Goal: Task Accomplishment & Management: Use online tool/utility

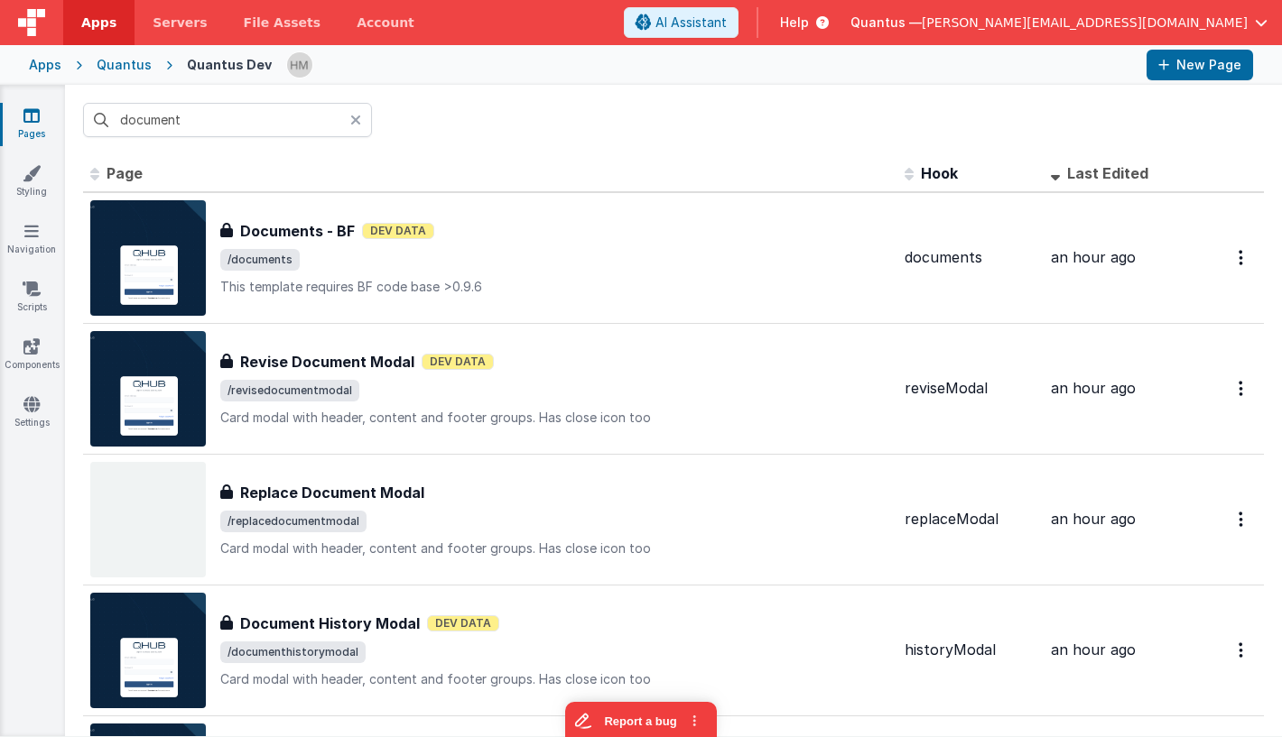
click at [359, 122] on icon at bounding box center [355, 120] width 11 height 14
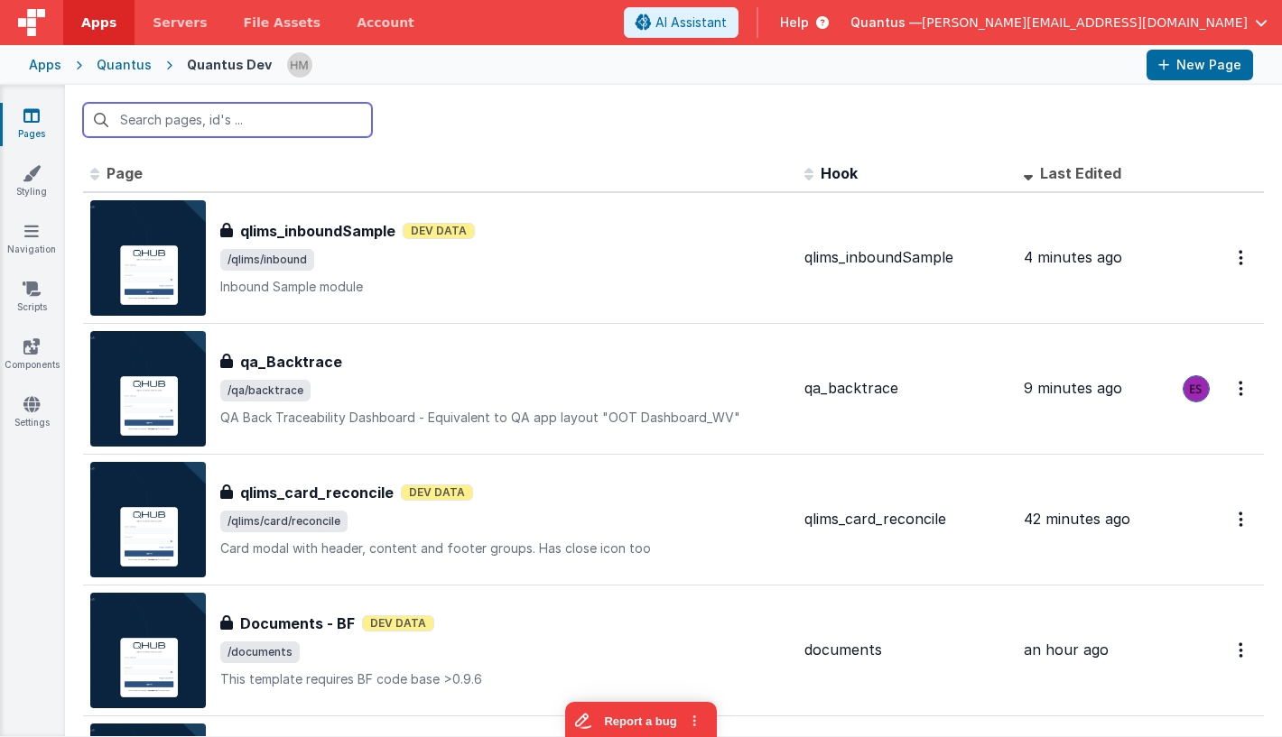
click at [288, 123] on input "text" at bounding box center [227, 120] width 289 height 34
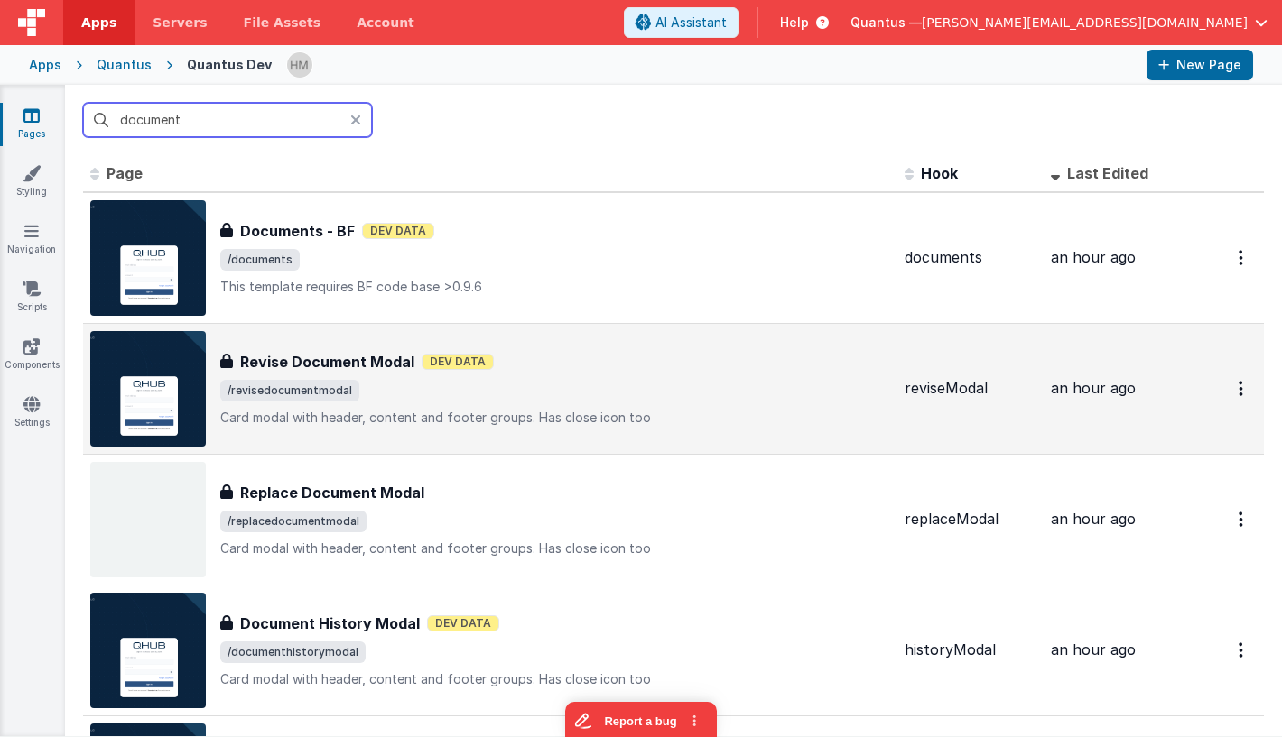
type input "document"
click at [614, 379] on div "Revise Document Modal Revise Document Modal Dev Data /revisedocumentmodal Card …" at bounding box center [555, 389] width 670 height 76
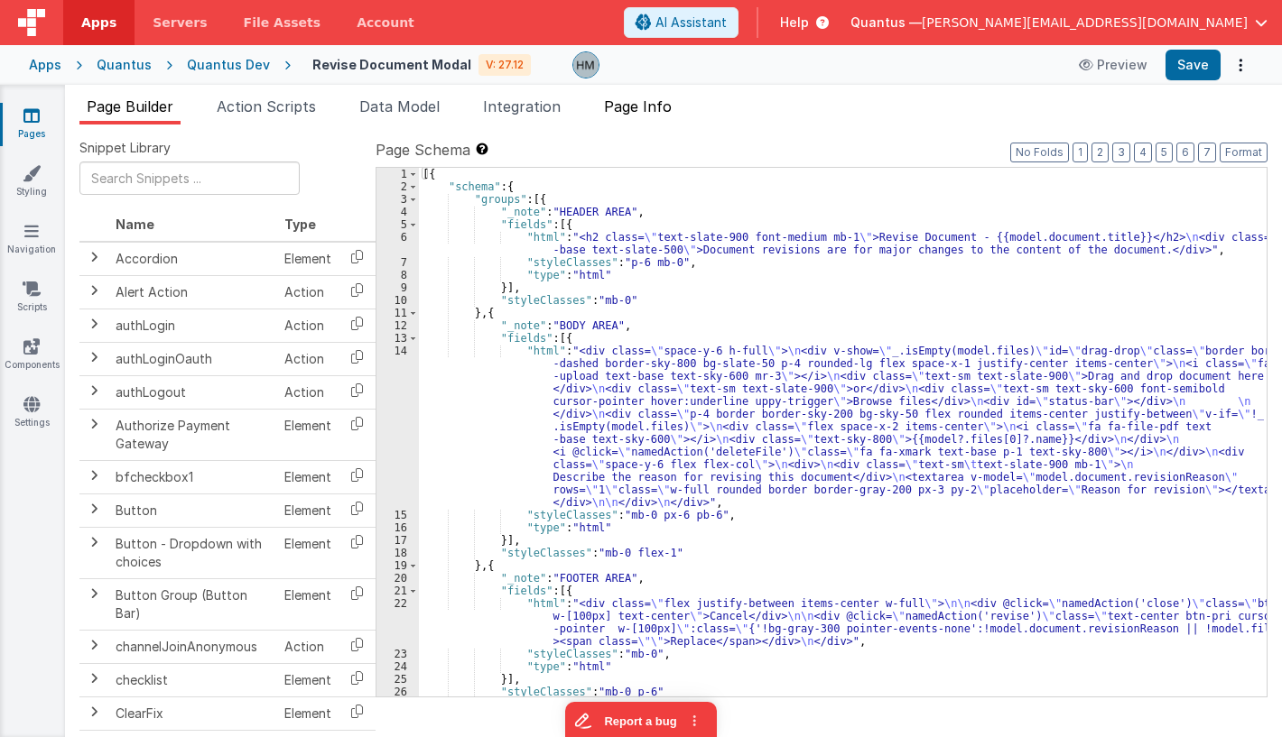
click at [647, 114] on span "Page Info" at bounding box center [638, 106] width 68 height 18
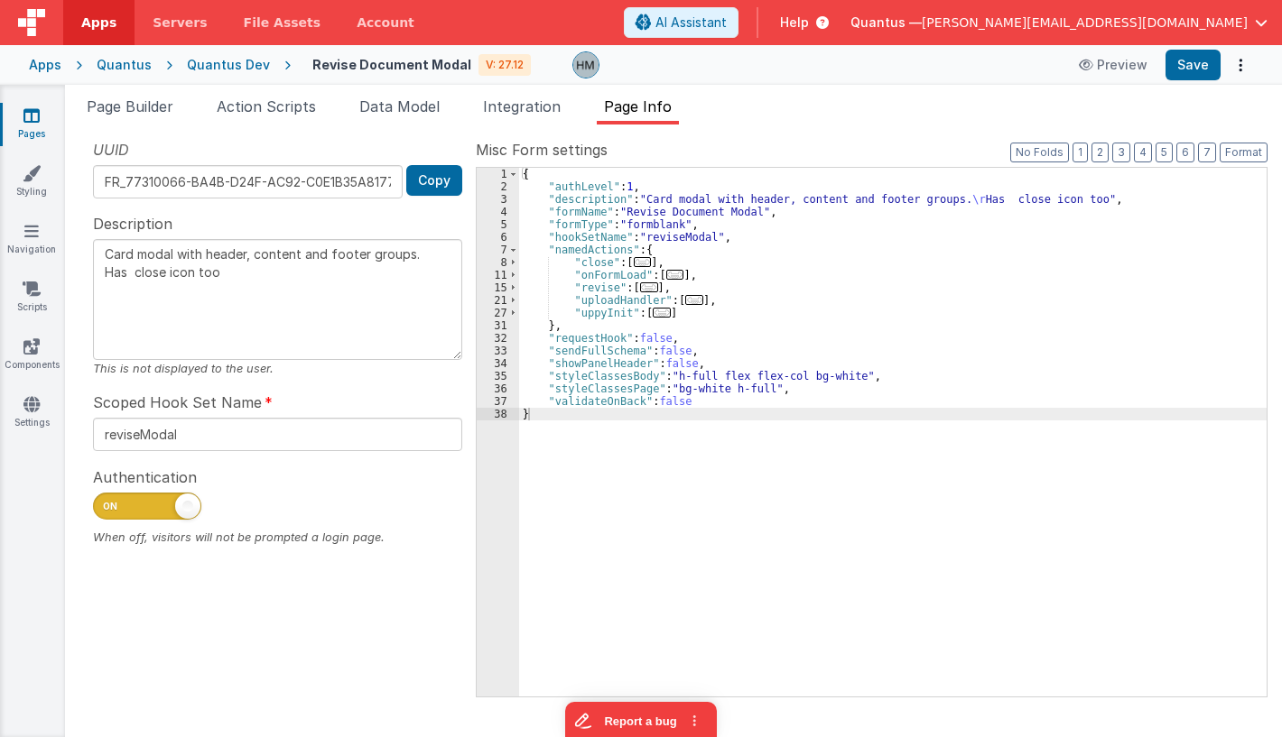
click at [33, 116] on icon at bounding box center [31, 115] width 16 height 18
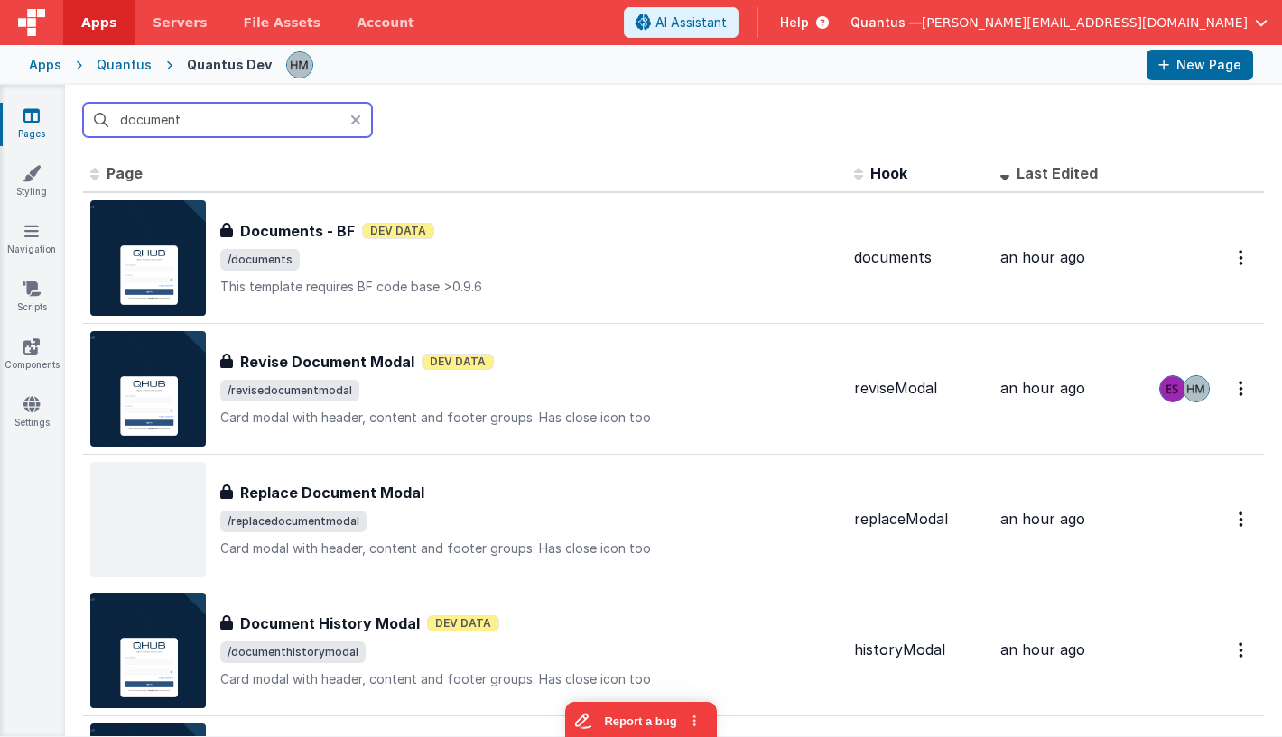
click at [207, 113] on input "document" at bounding box center [227, 120] width 289 height 34
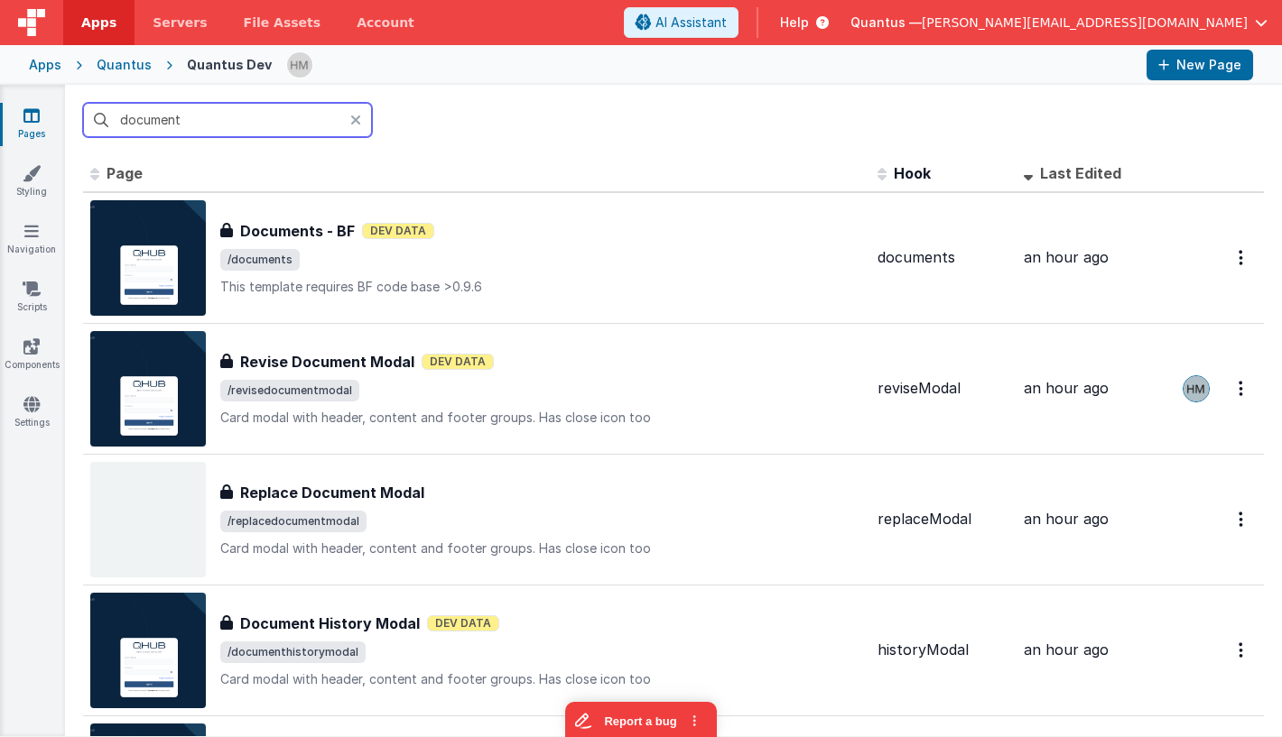
click at [207, 113] on input "document" at bounding box center [227, 120] width 289 height 34
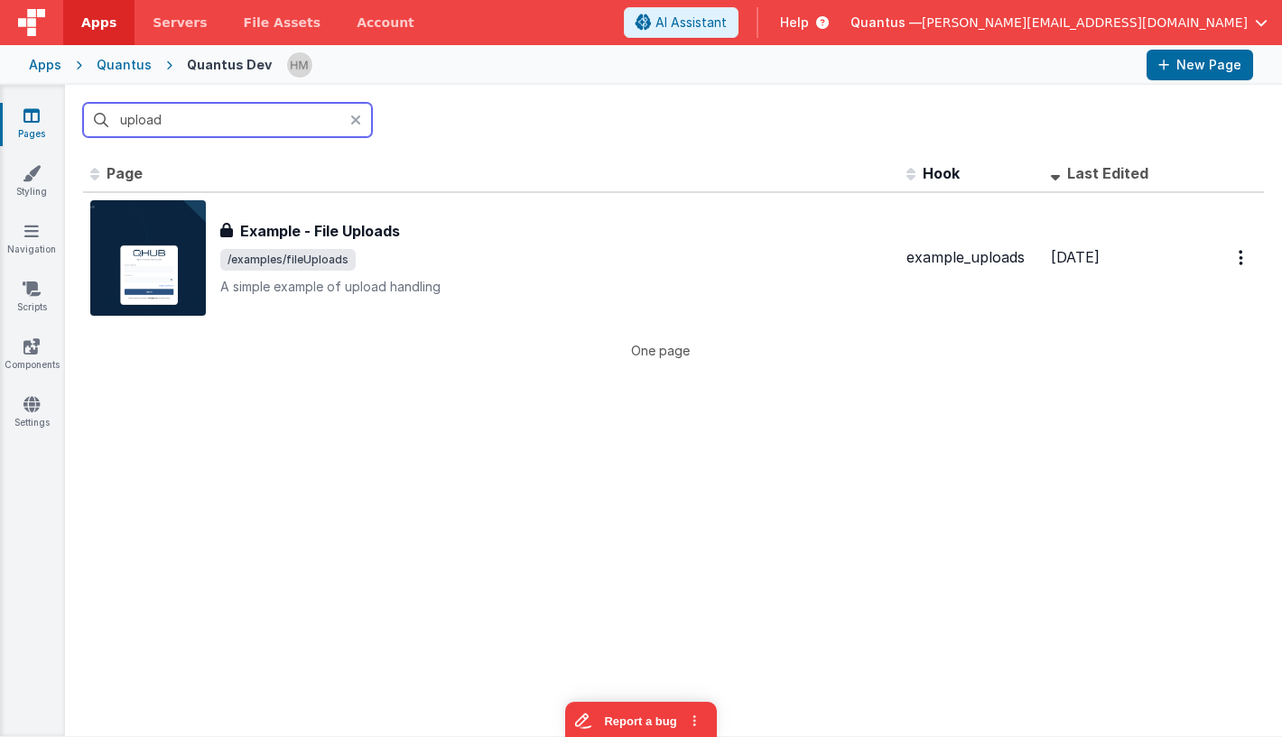
type input "upload"
click at [360, 118] on icon at bounding box center [355, 120] width 11 height 14
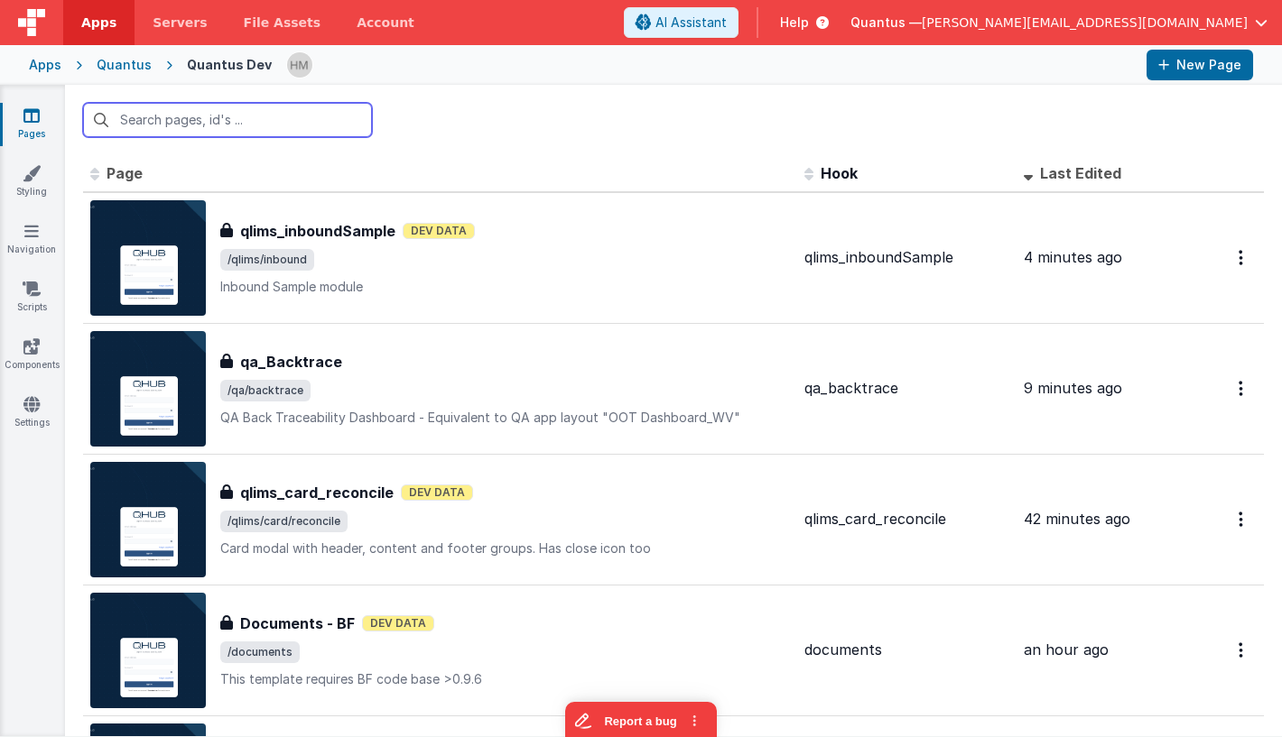
click at [288, 126] on input "text" at bounding box center [227, 120] width 289 height 34
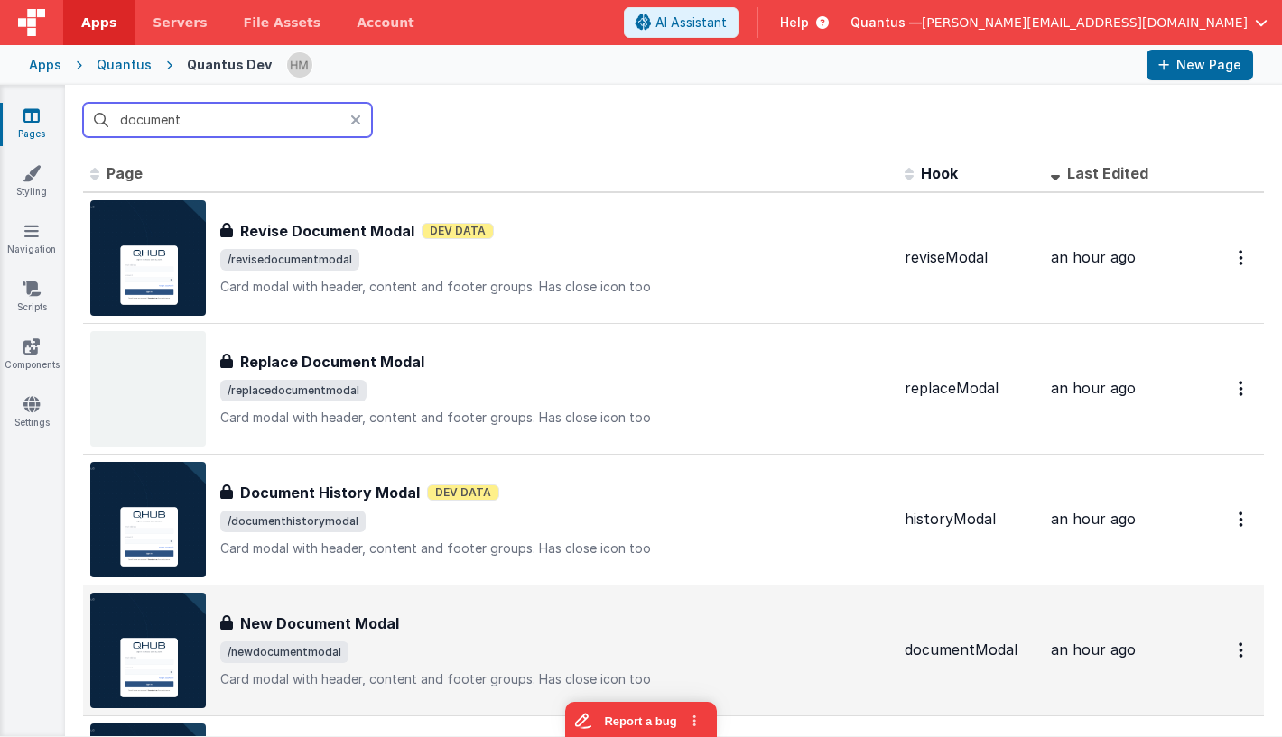
type input "document"
click at [546, 624] on div "New Document Modal" at bounding box center [555, 624] width 670 height 22
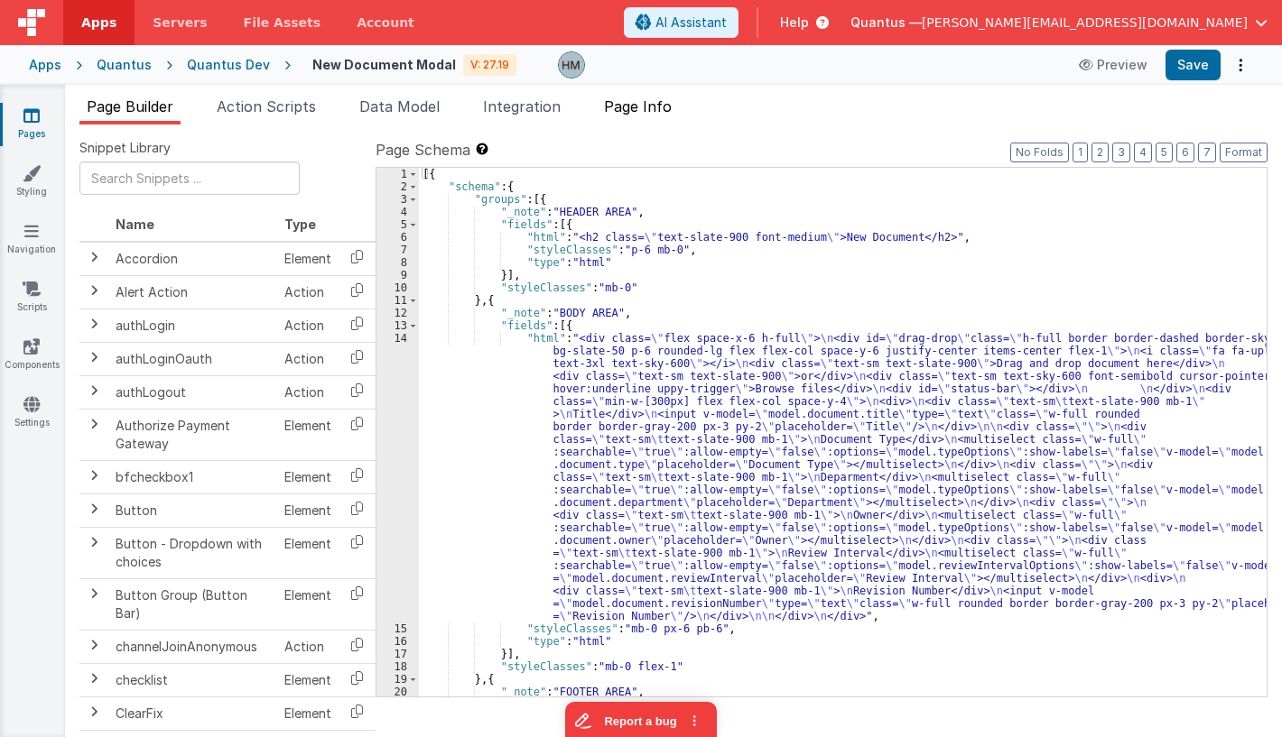
click at [623, 113] on span "Page Info" at bounding box center [638, 106] width 68 height 18
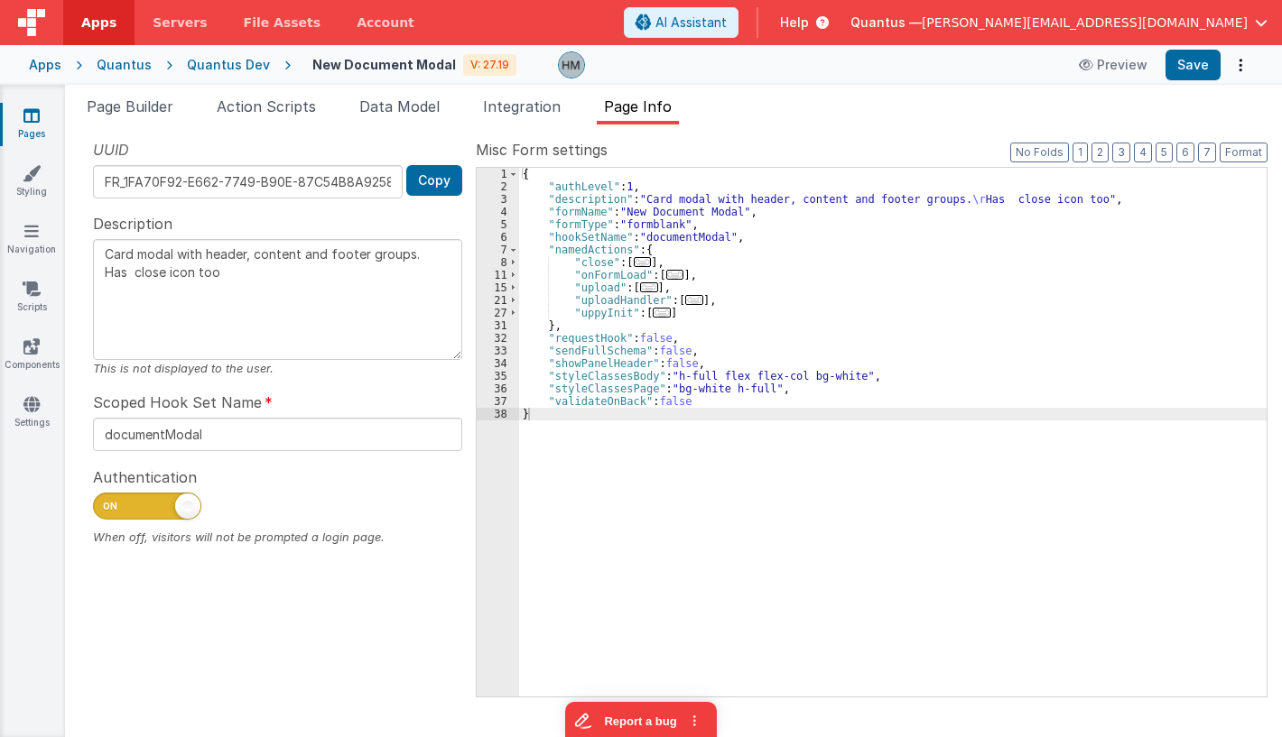
click at [687, 305] on span "..." at bounding box center [694, 300] width 18 height 10
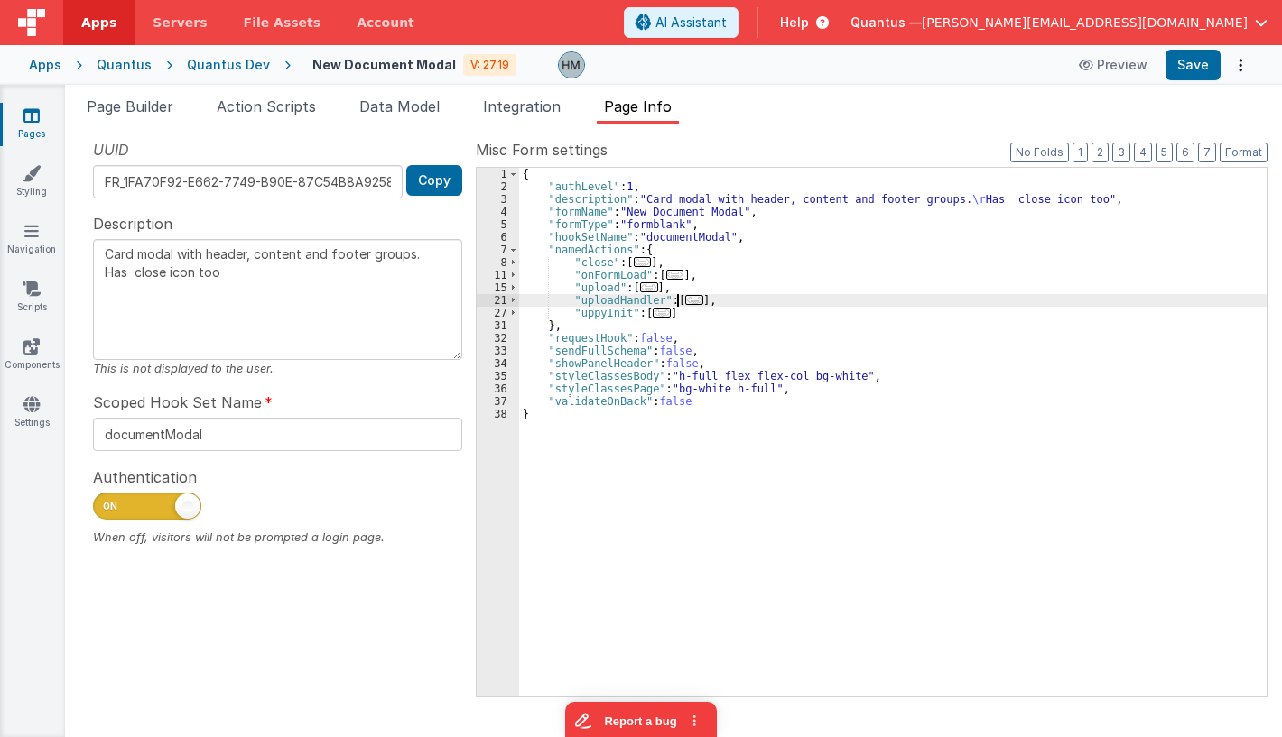
click at [687, 300] on span "..." at bounding box center [694, 300] width 18 height 10
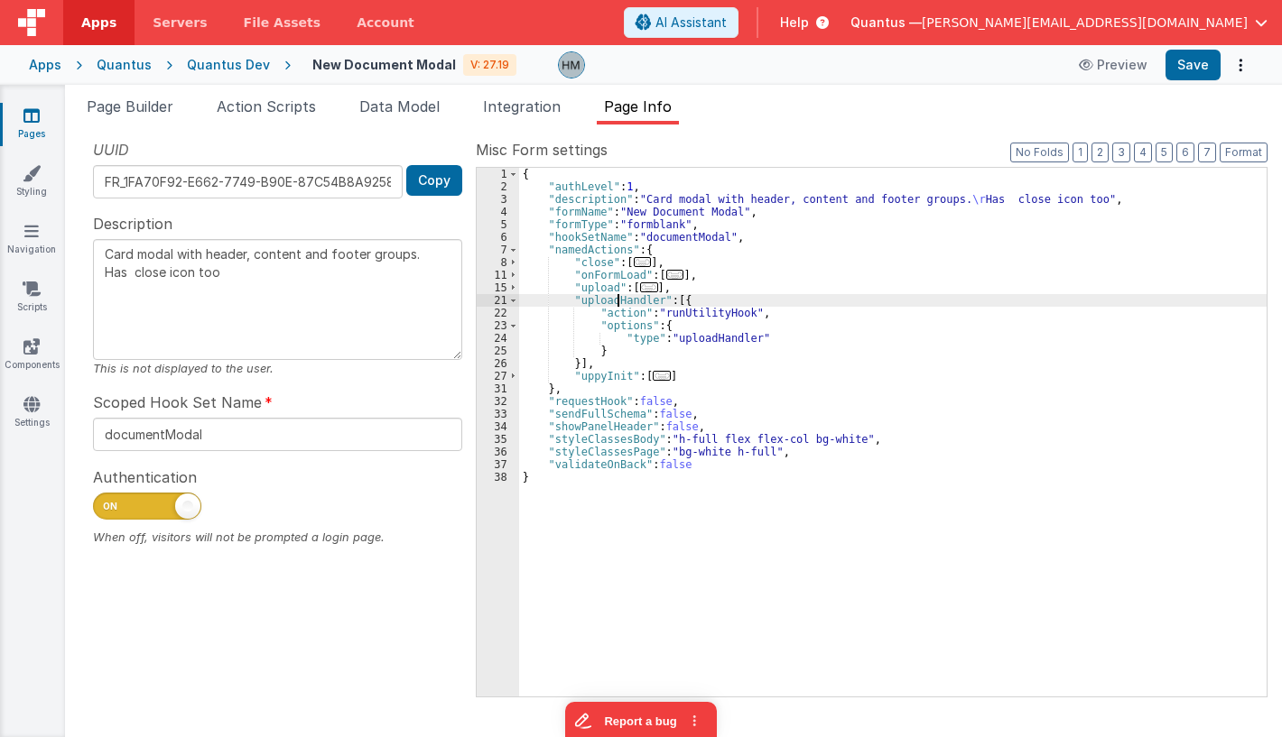
click at [617, 301] on div "{ "authLevel" : 1 , "description" : "Card modal with header, content and footer…" at bounding box center [892, 445] width 747 height 554
click at [618, 301] on div "{ "authLevel" : 1 , "description" : "Card modal with header, content and footer…" at bounding box center [892, 445] width 747 height 554
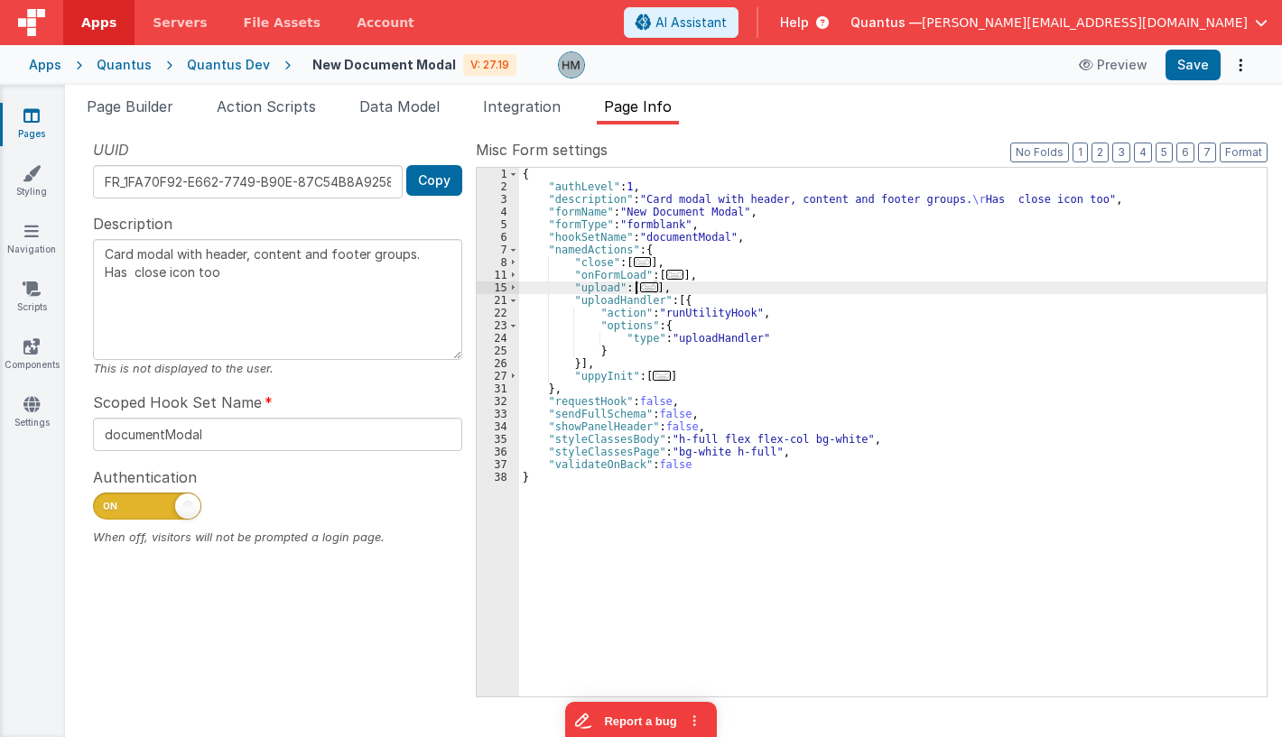
click at [645, 283] on span "..." at bounding box center [649, 287] width 18 height 10
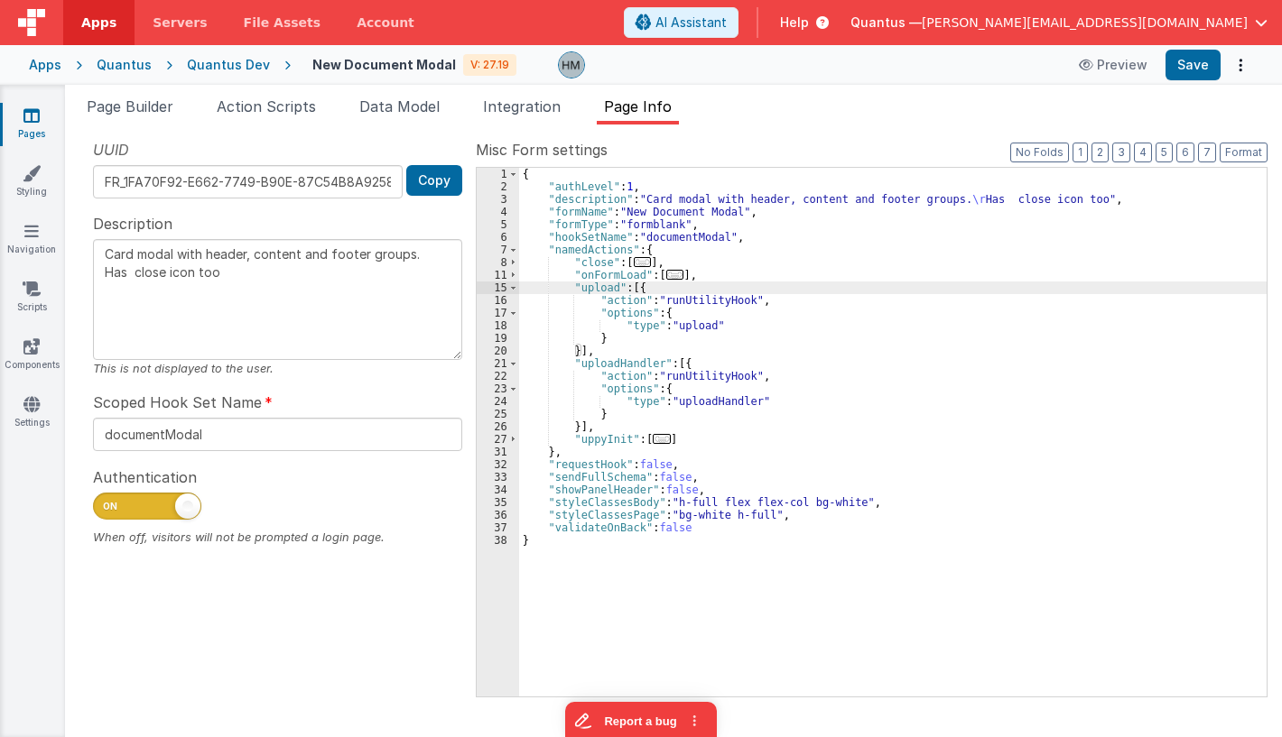
click at [634, 264] on span "..." at bounding box center [643, 262] width 18 height 10
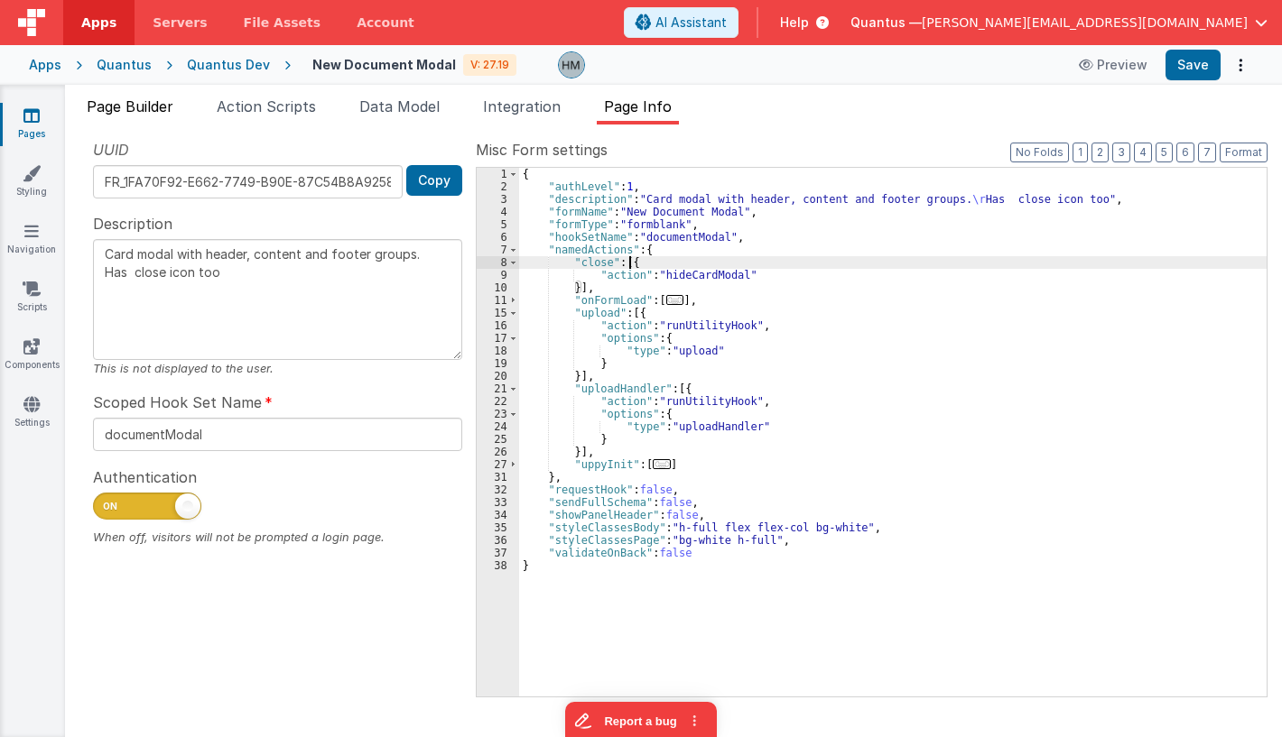
click at [145, 114] on span "Page Builder" at bounding box center [130, 106] width 87 height 18
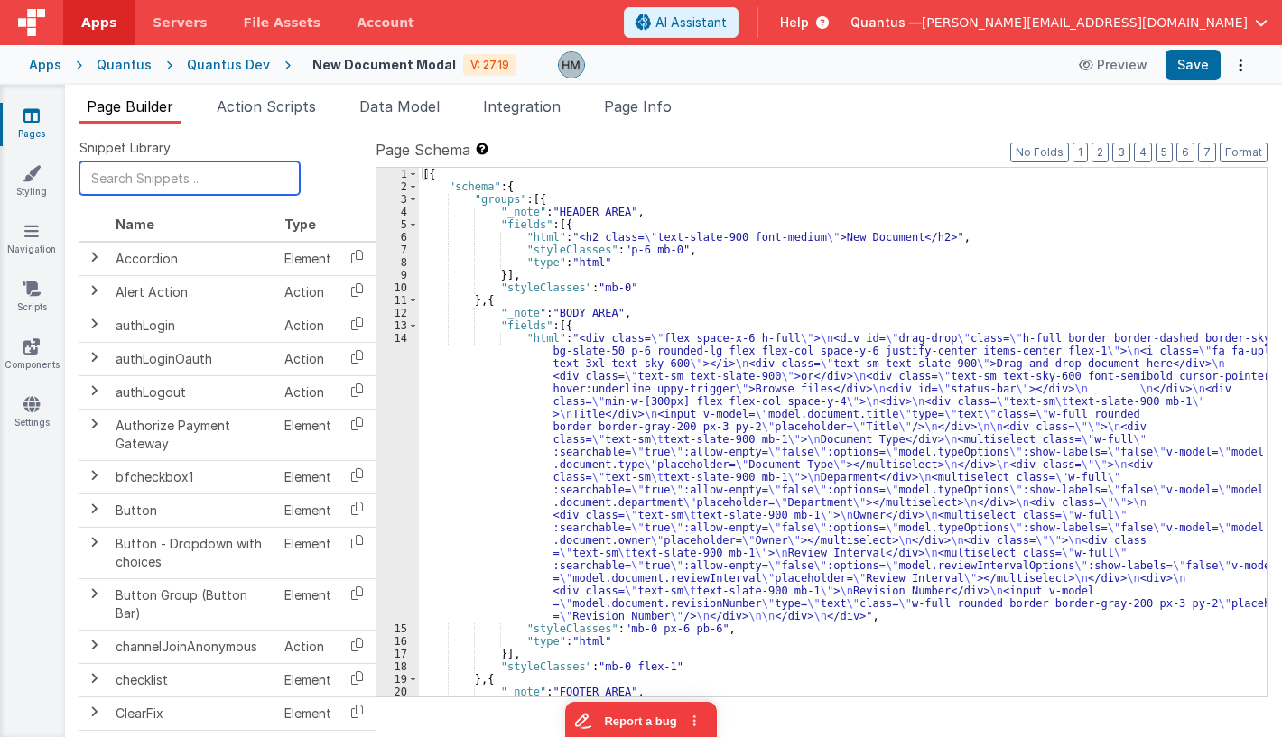
click at [169, 168] on input "text" at bounding box center [189, 178] width 220 height 33
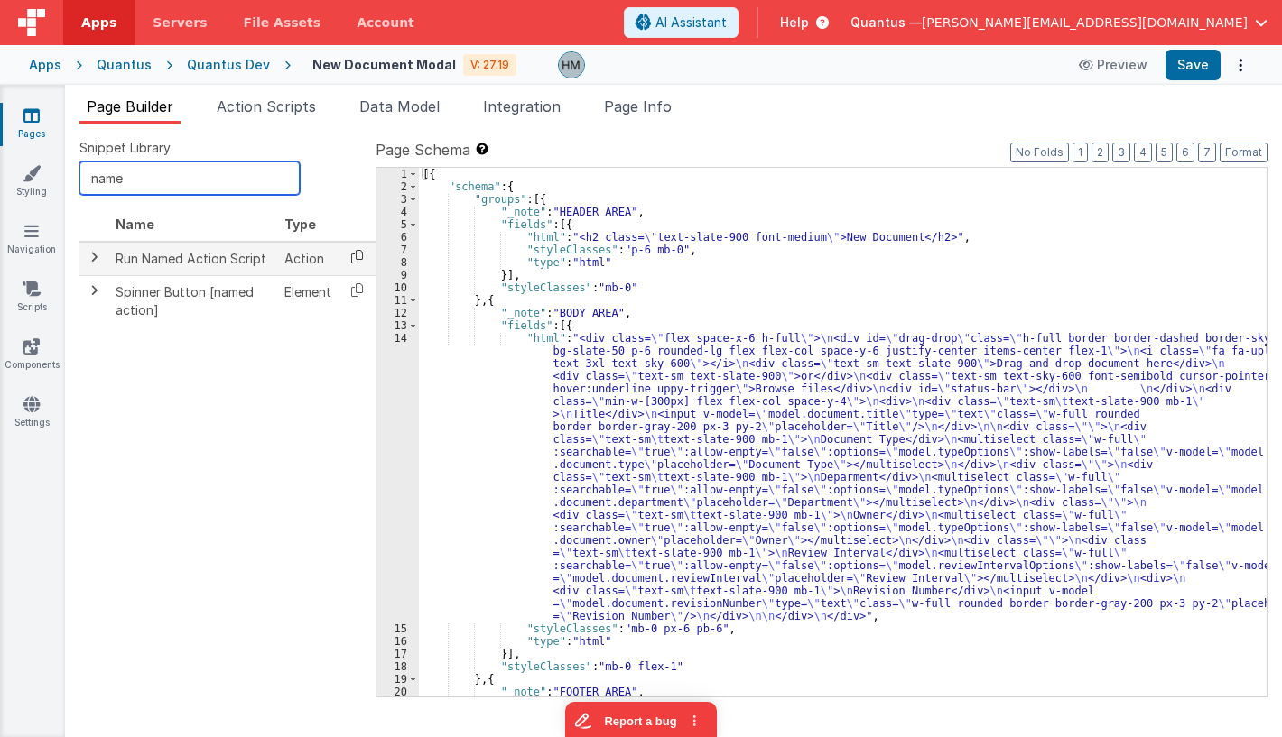
type input "name"
click at [356, 251] on icon at bounding box center [356, 257] width 37 height 28
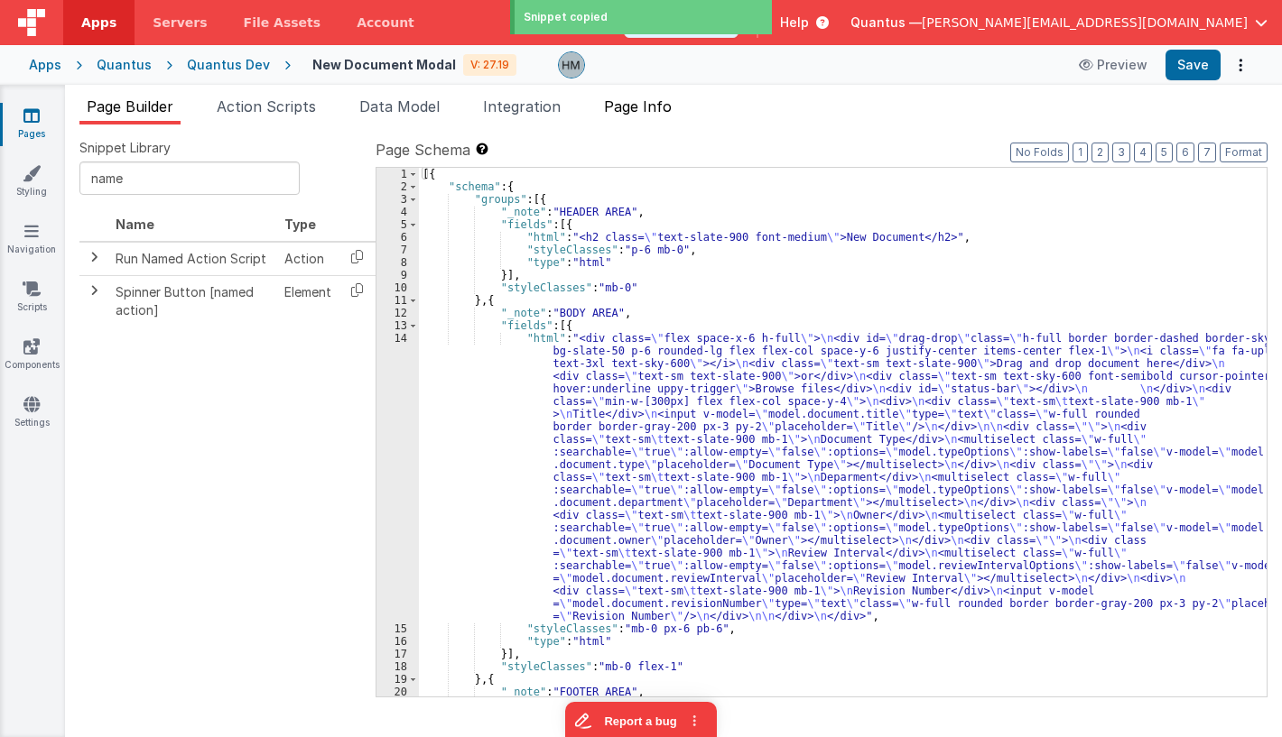
click at [633, 119] on li "Page Info" at bounding box center [638, 110] width 82 height 29
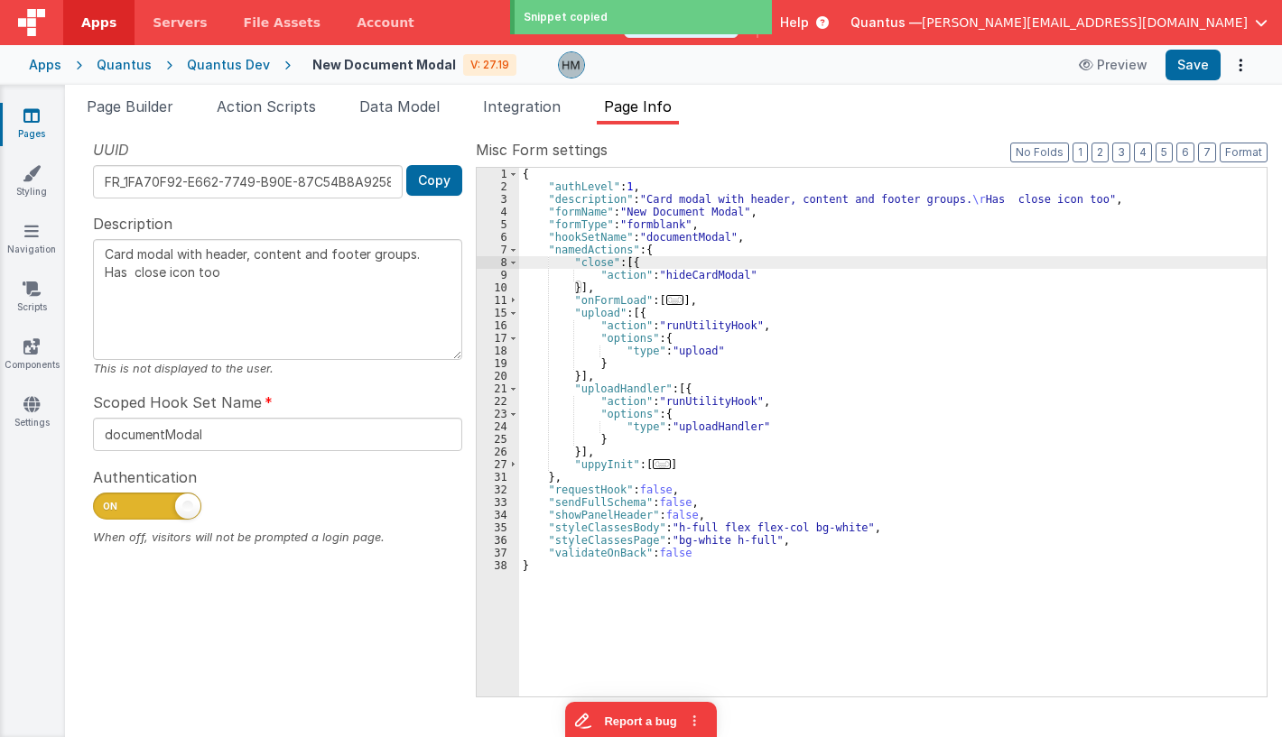
click at [575, 375] on div "{ "authLevel" : 1 , "description" : "Card modal with header, content and footer…" at bounding box center [892, 445] width 747 height 554
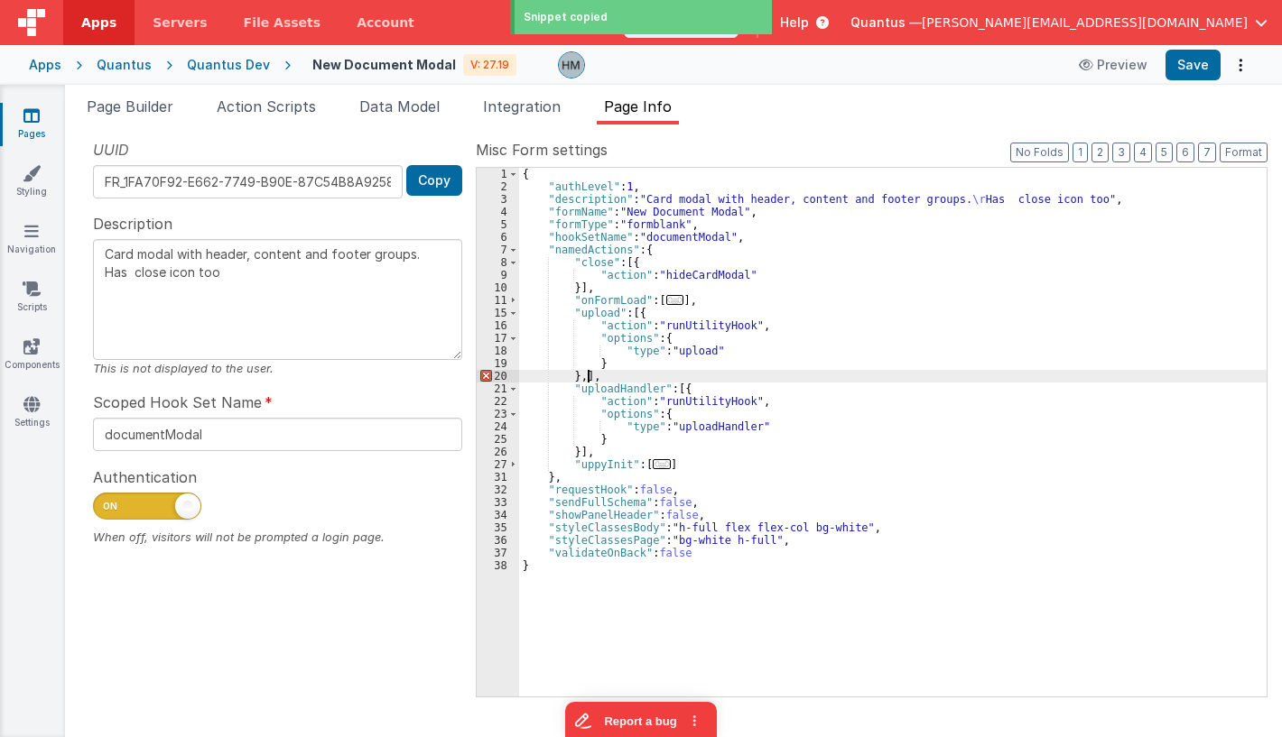
paste textarea
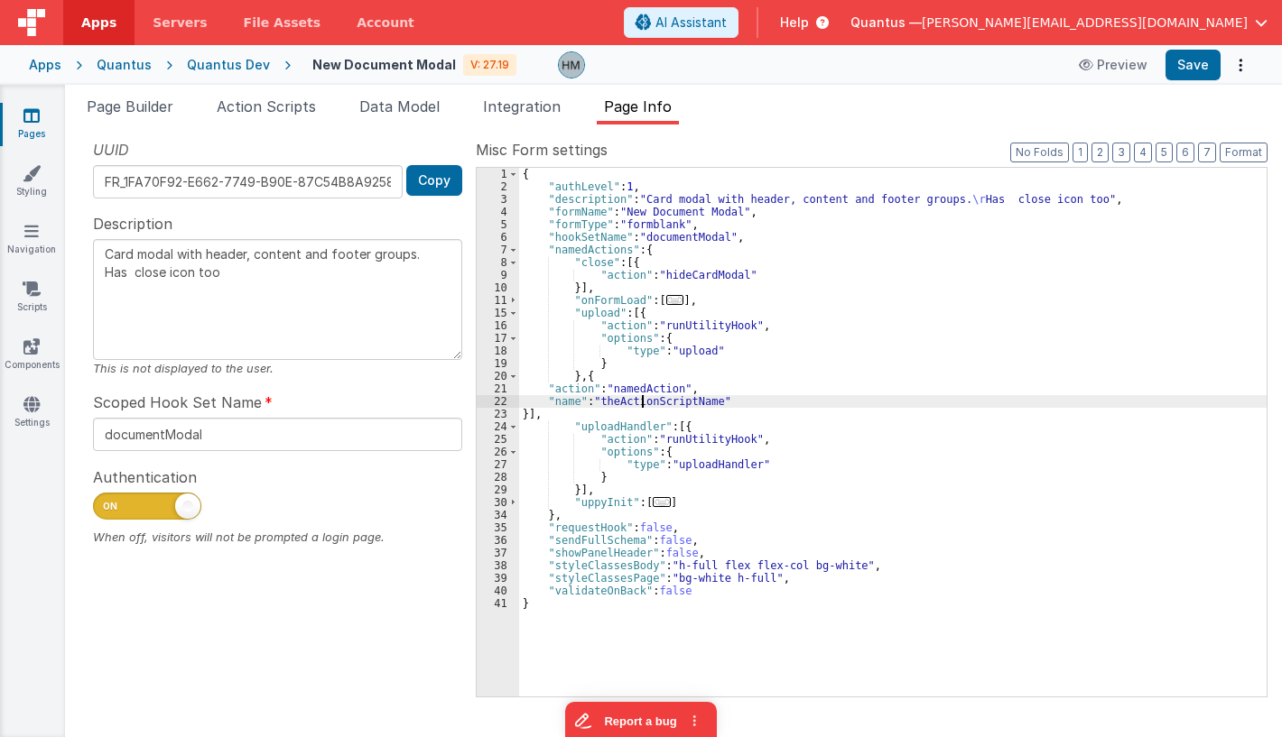
click at [643, 399] on div "{ "authLevel" : 1 , "description" : "Card modal with header, content and footer…" at bounding box center [892, 445] width 747 height 554
type textarea "Card modal with header, content and footer groups. Has close icon too"
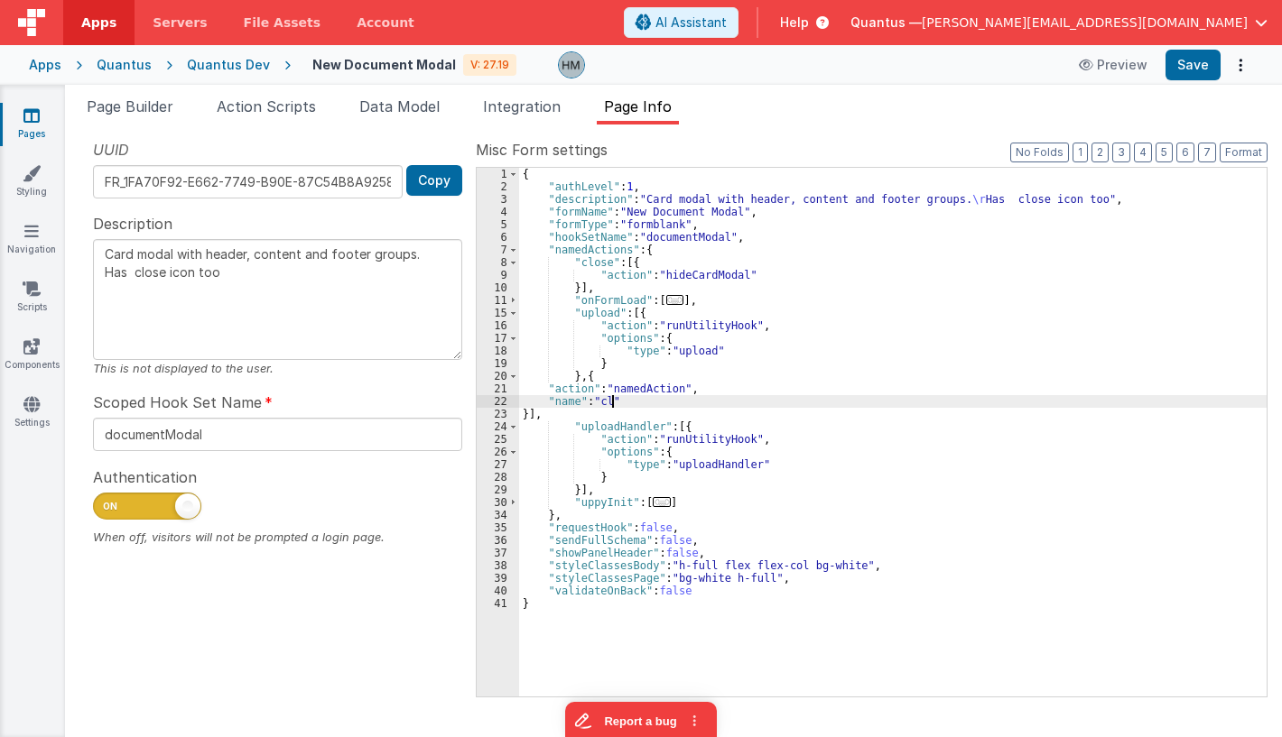
type textarea "Card modal with header, content and footer groups. Has close icon too"
click at [1058, 319] on div "{ "authLevel" : 1 , "description" : "Card modal with header, content and footer…" at bounding box center [892, 445] width 747 height 554
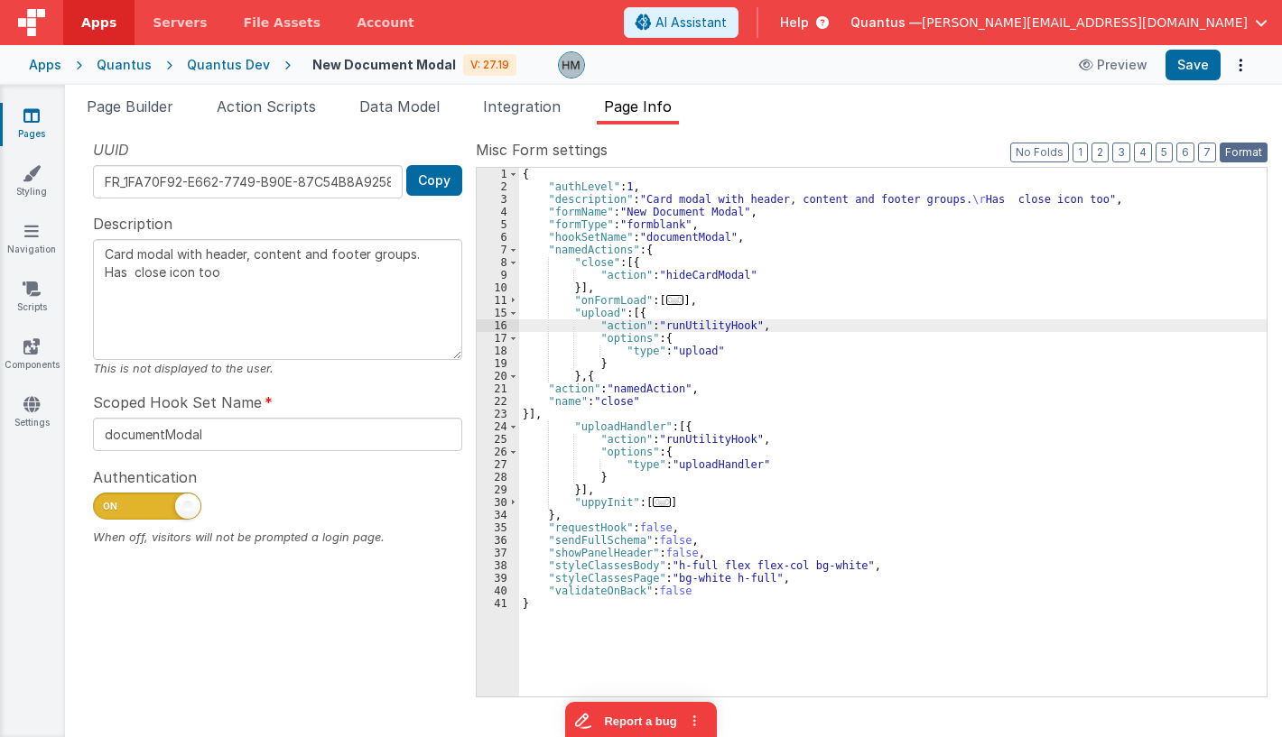
click at [1241, 148] on button "Format" at bounding box center [1243, 153] width 48 height 20
type textarea "Card modal with header, content and footer groups. Has close icon too"
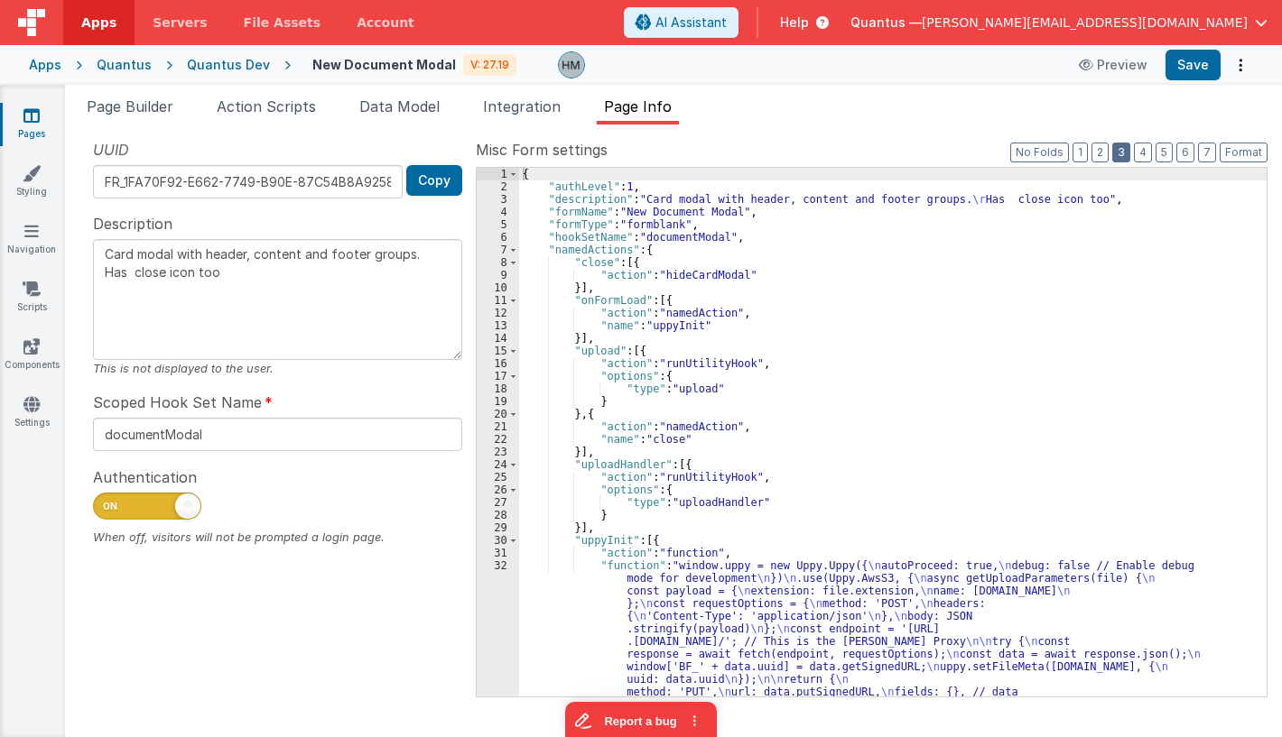
click at [1122, 153] on button "3" at bounding box center [1121, 153] width 18 height 20
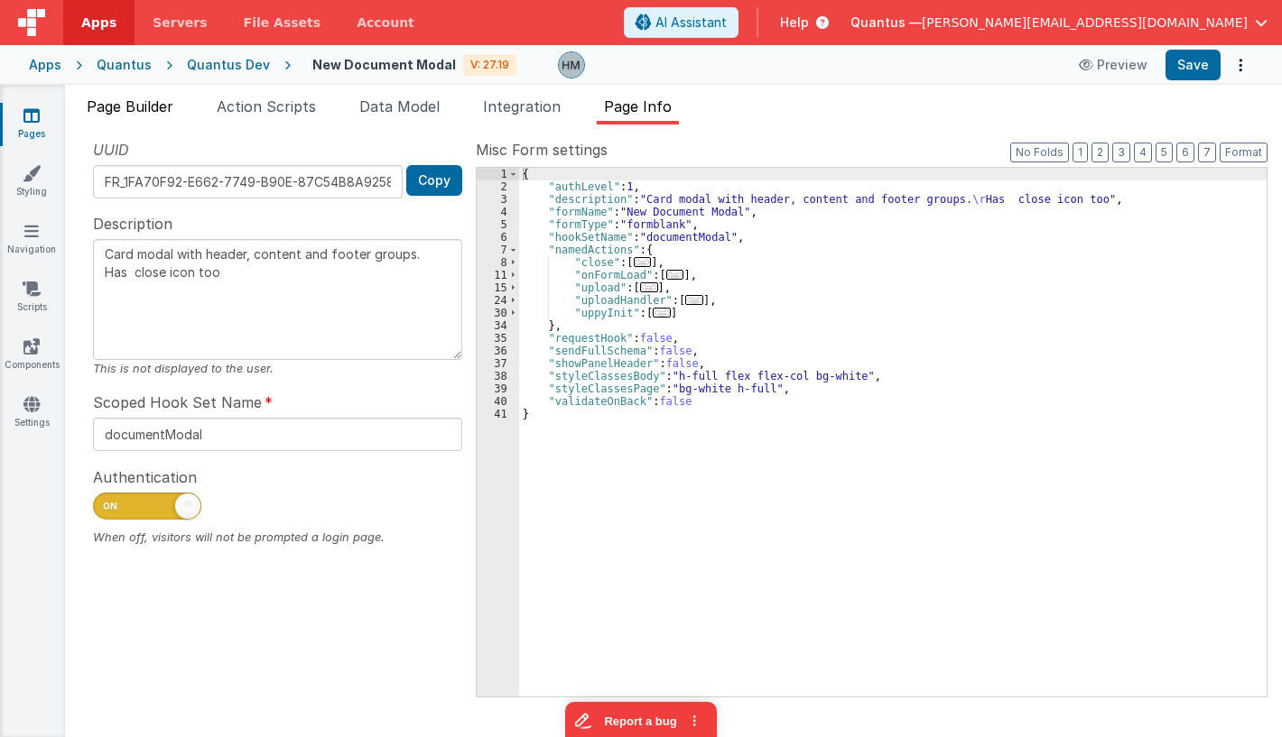
click at [154, 124] on li "Page Builder" at bounding box center [129, 110] width 101 height 29
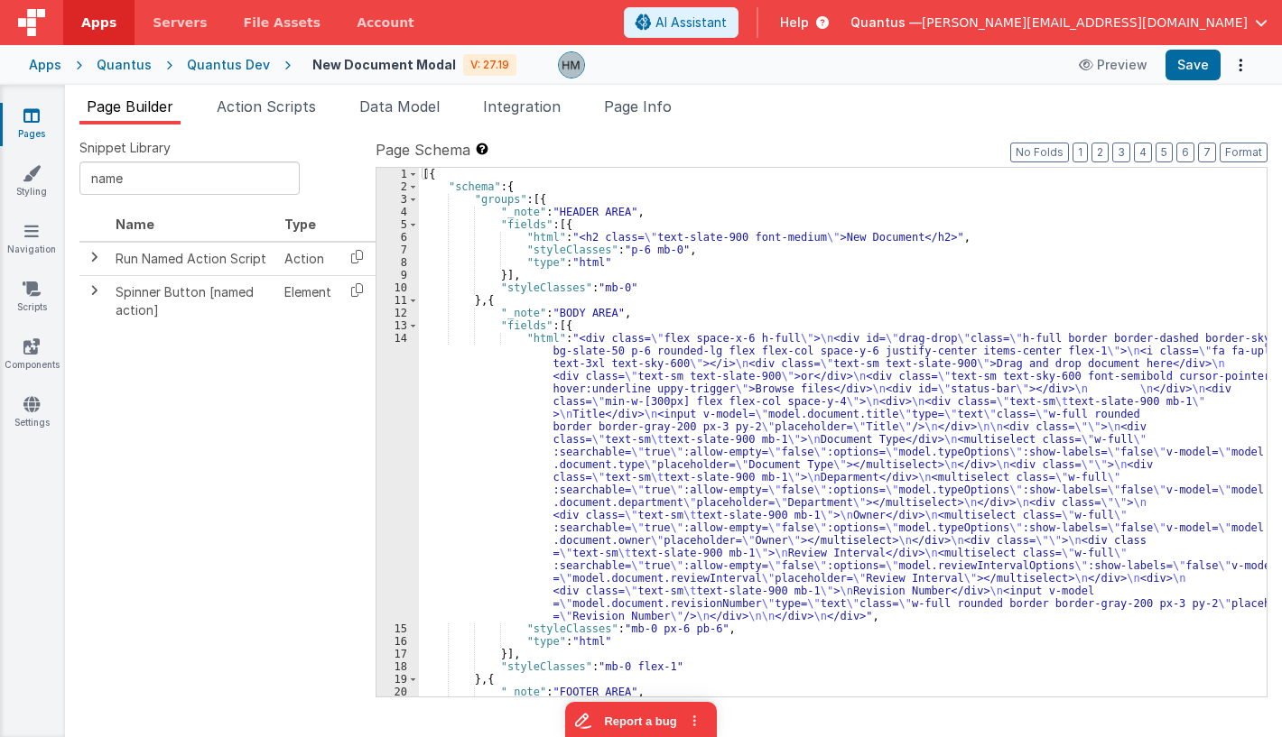
click at [478, 361] on div "[{ "schema" : { "groups" : [{ "_note" : "HEADER AREA" , "fields" : [{ "html" : …" at bounding box center [842, 445] width 847 height 554
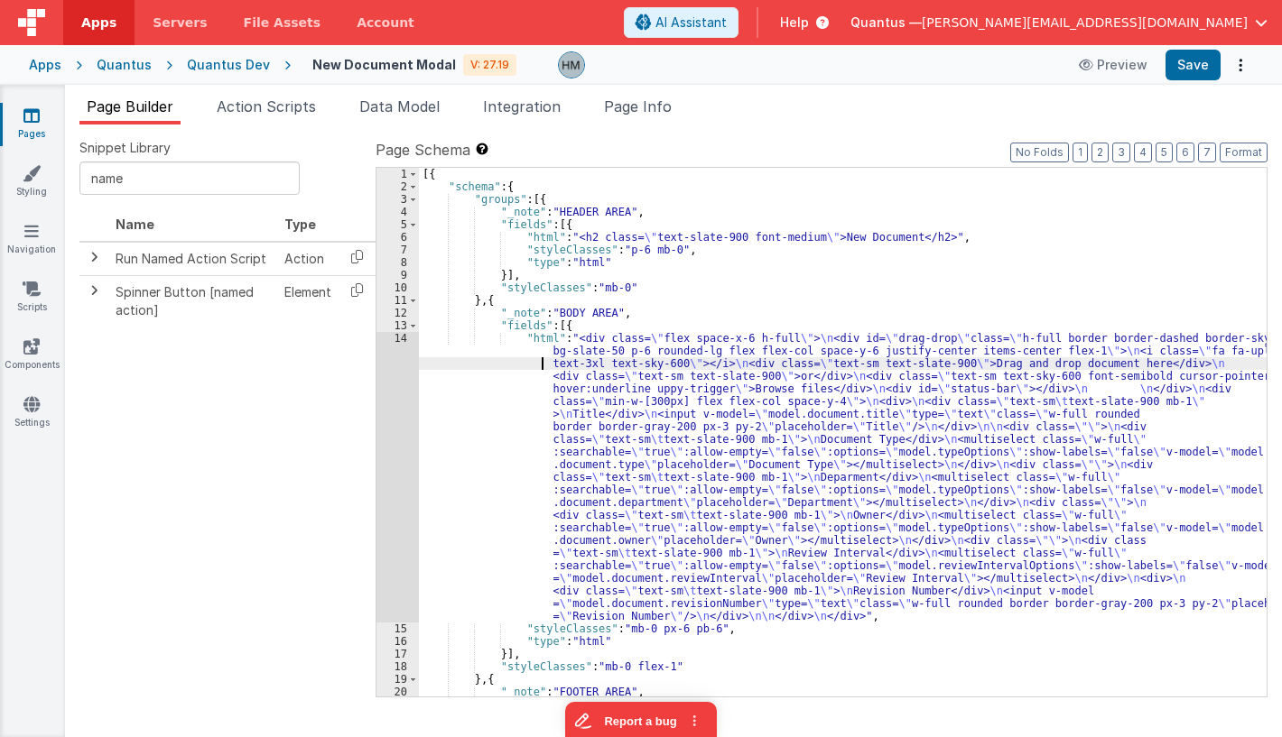
click at [397, 338] on div "14" at bounding box center [397, 477] width 42 height 291
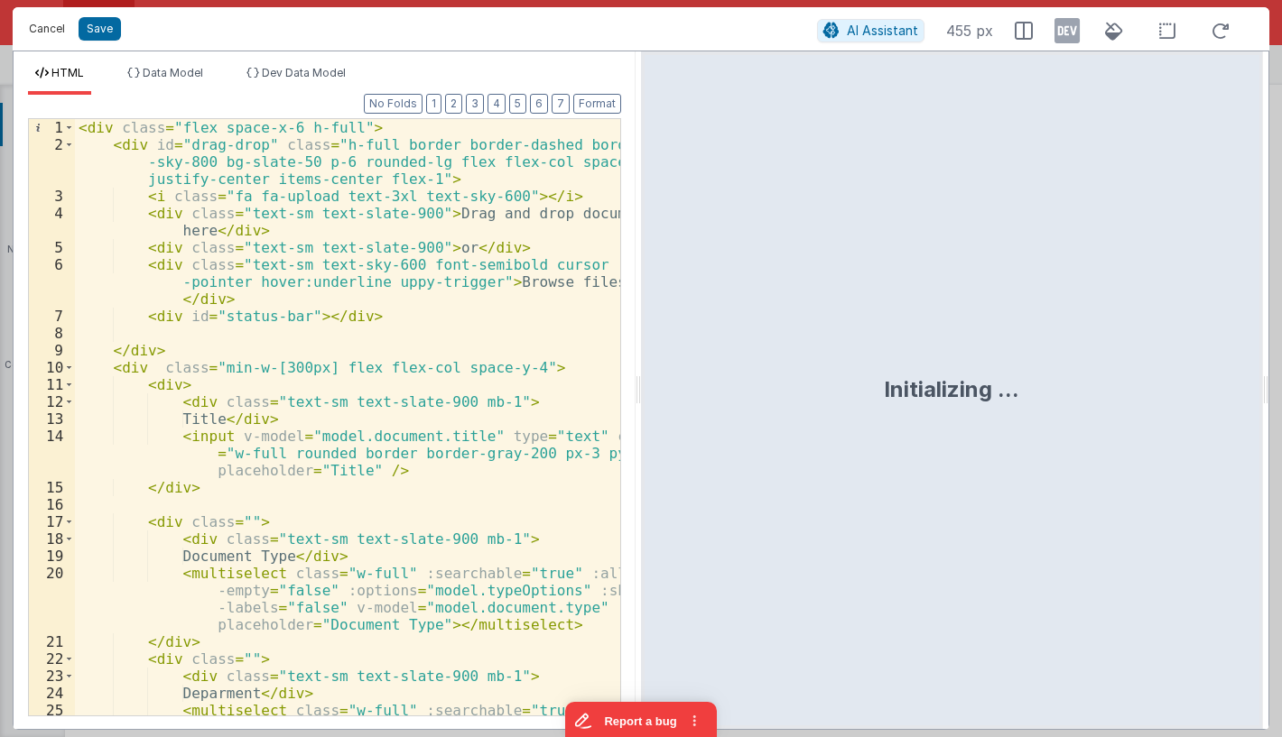
drag, startPoint x: 32, startPoint y: 38, endPoint x: 176, endPoint y: 141, distance: 177.3
click at [32, 37] on button "Cancel" at bounding box center [47, 28] width 54 height 25
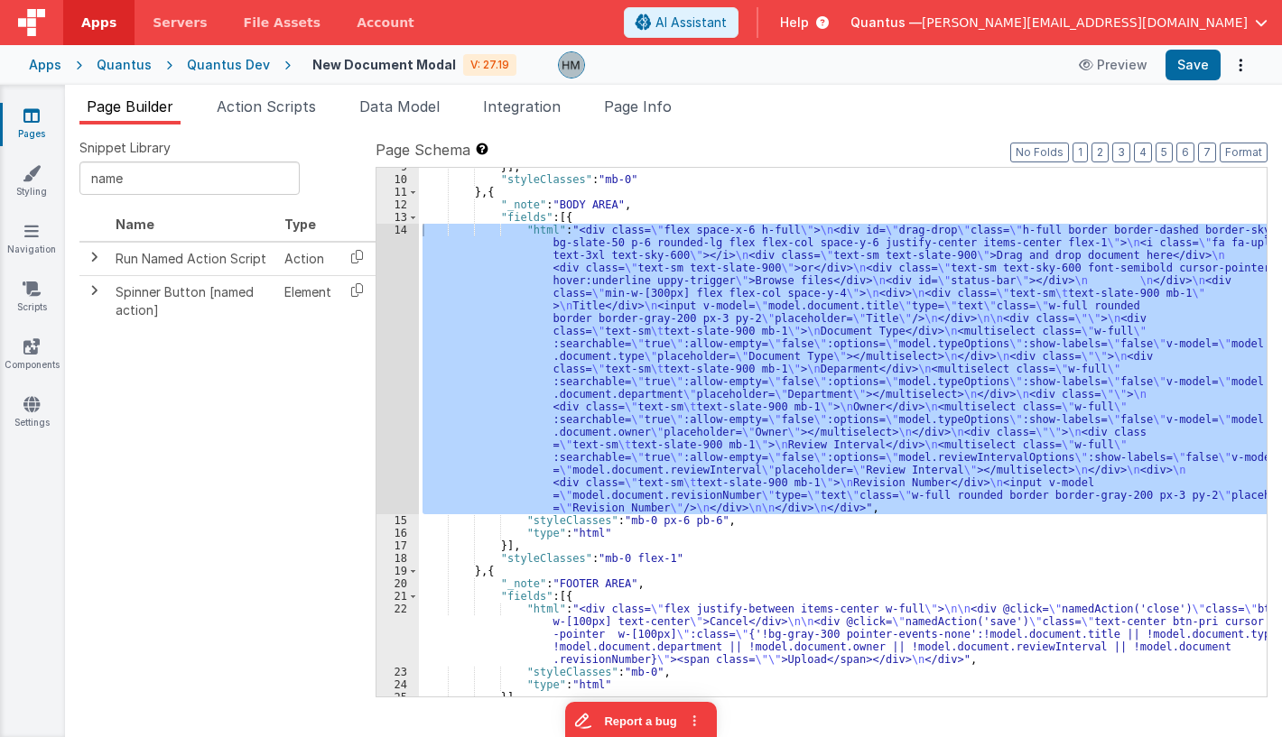
scroll to position [166, 0]
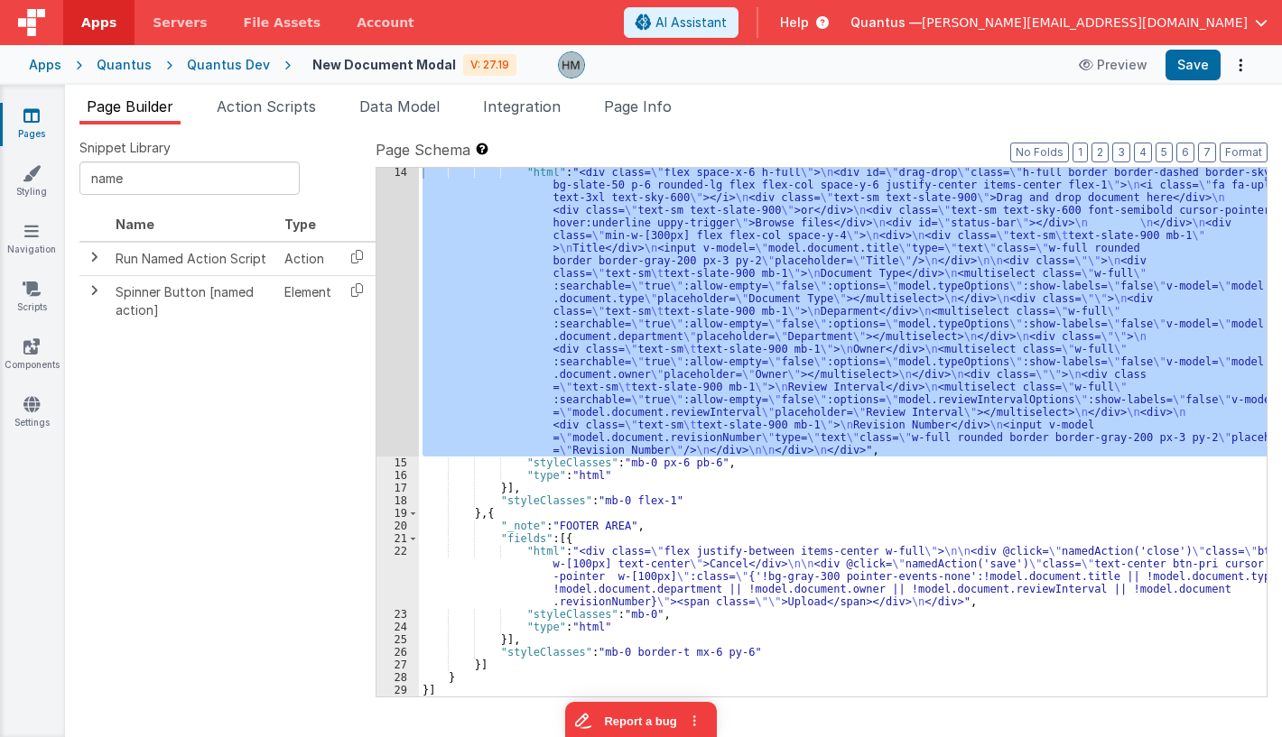
drag, startPoint x: 473, startPoint y: 574, endPoint x: 453, endPoint y: 569, distance: 20.4
click at [469, 573] on div ""html" : "<div class= \" flex space-x-6 h-full \" > \n <div id= \" drag-drop \"…" at bounding box center [842, 582] width 847 height 832
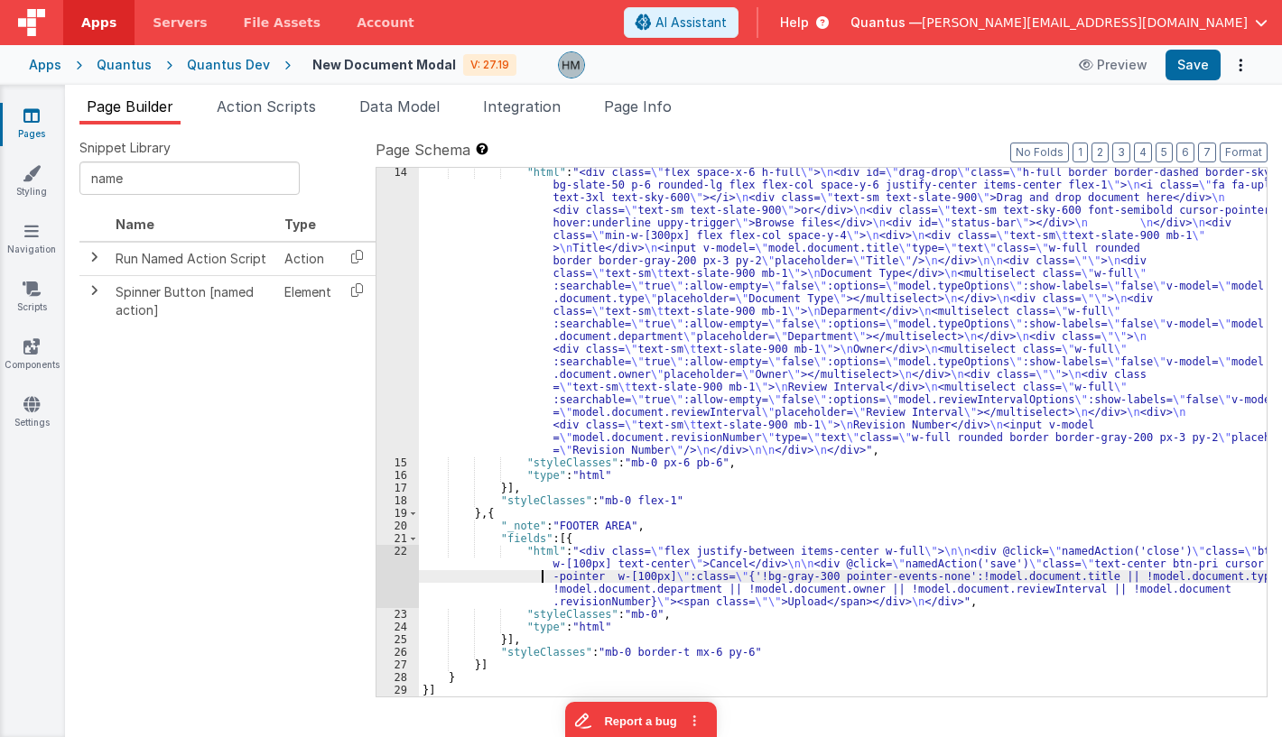
click at [400, 548] on div "22" at bounding box center [397, 576] width 42 height 63
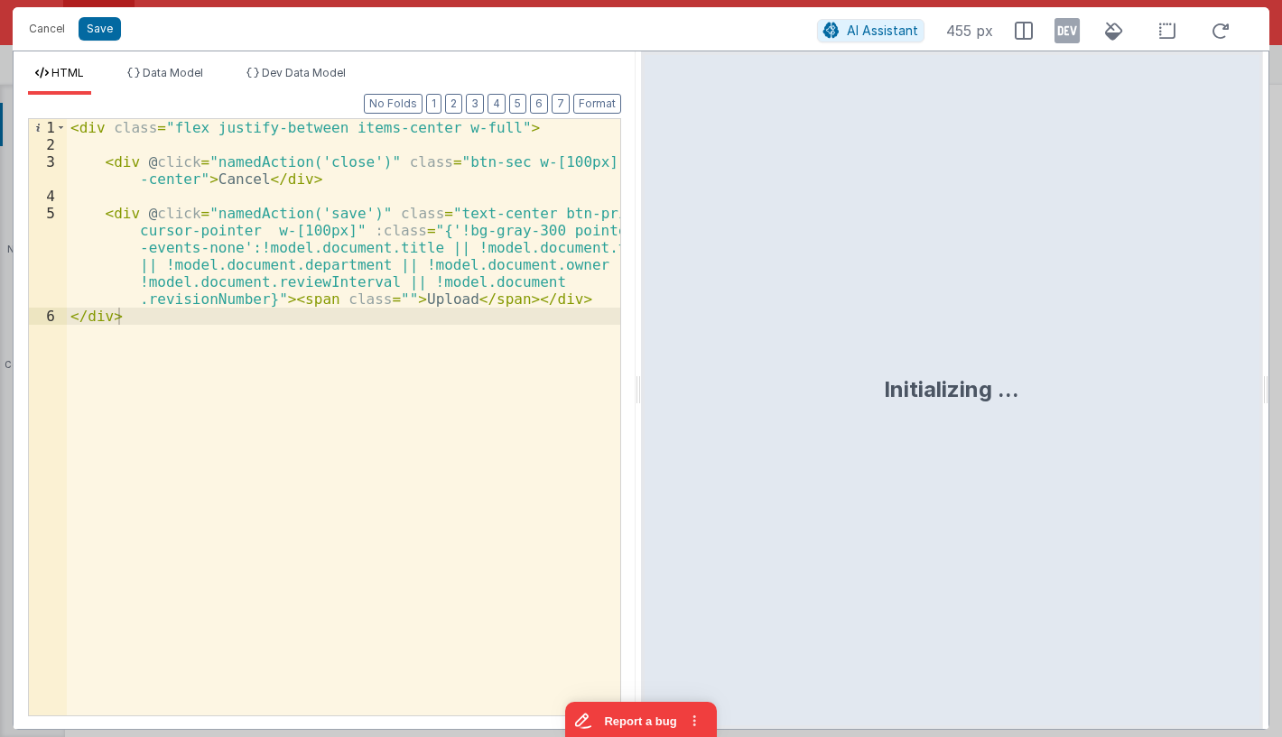
click at [317, 215] on div "< div class = "flex justify-between items-center w-full" > < div @ click = "nam…" at bounding box center [343, 434] width 553 height 631
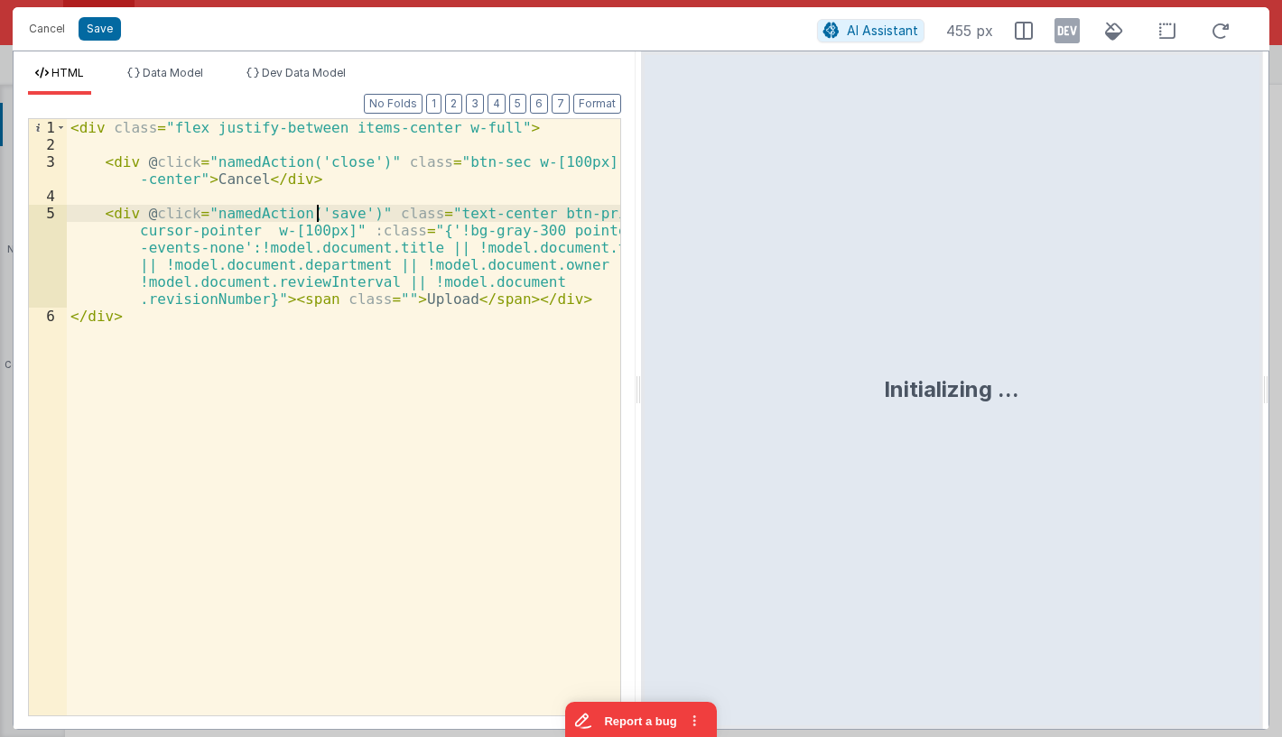
click at [317, 215] on div "< div class = "flex justify-between items-center w-full" > < div @ click = "nam…" at bounding box center [343, 434] width 553 height 631
click at [497, 207] on div "< div class = "flex justify-between items-center w-full" > < div @ click = "nam…" at bounding box center [343, 434] width 553 height 631
type textarea "Card modal with header, content and footer groups. Has close icon too"
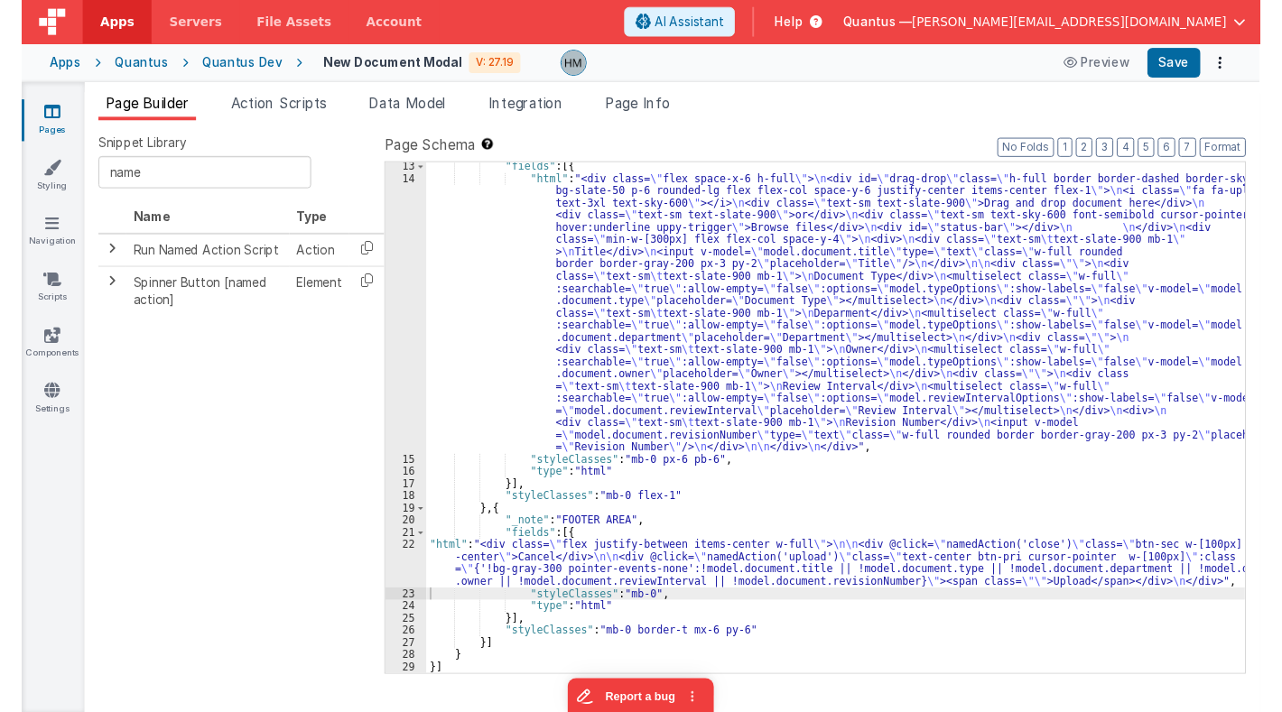
scroll to position [153, 0]
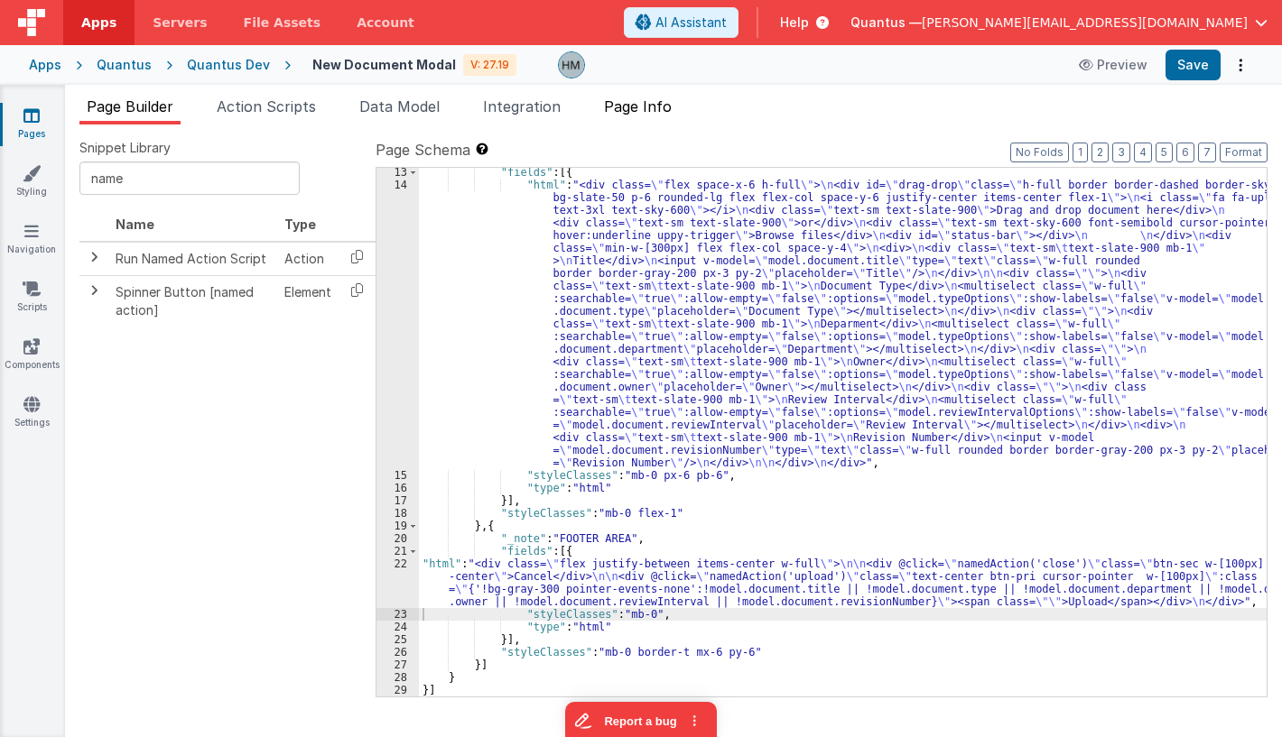
click at [650, 115] on span "Page Info" at bounding box center [638, 106] width 68 height 18
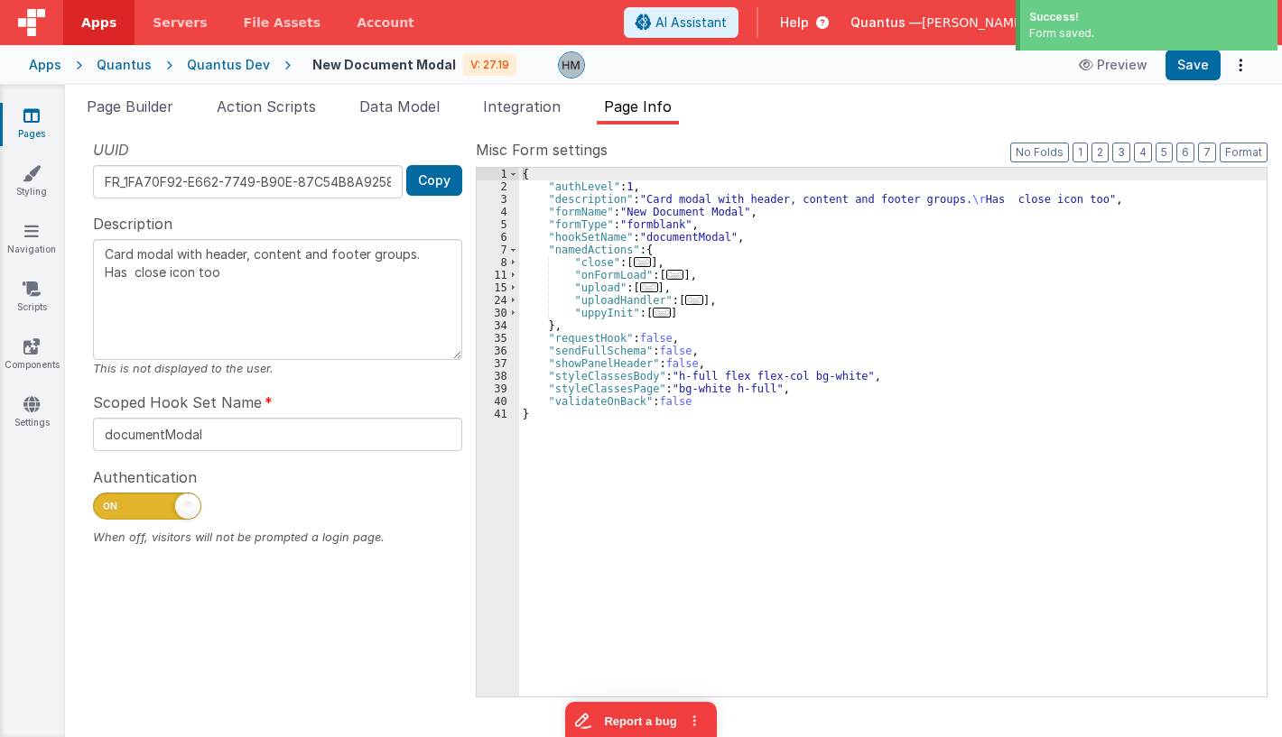
click at [34, 111] on icon at bounding box center [31, 115] width 16 height 18
